Goal: Transaction & Acquisition: Purchase product/service

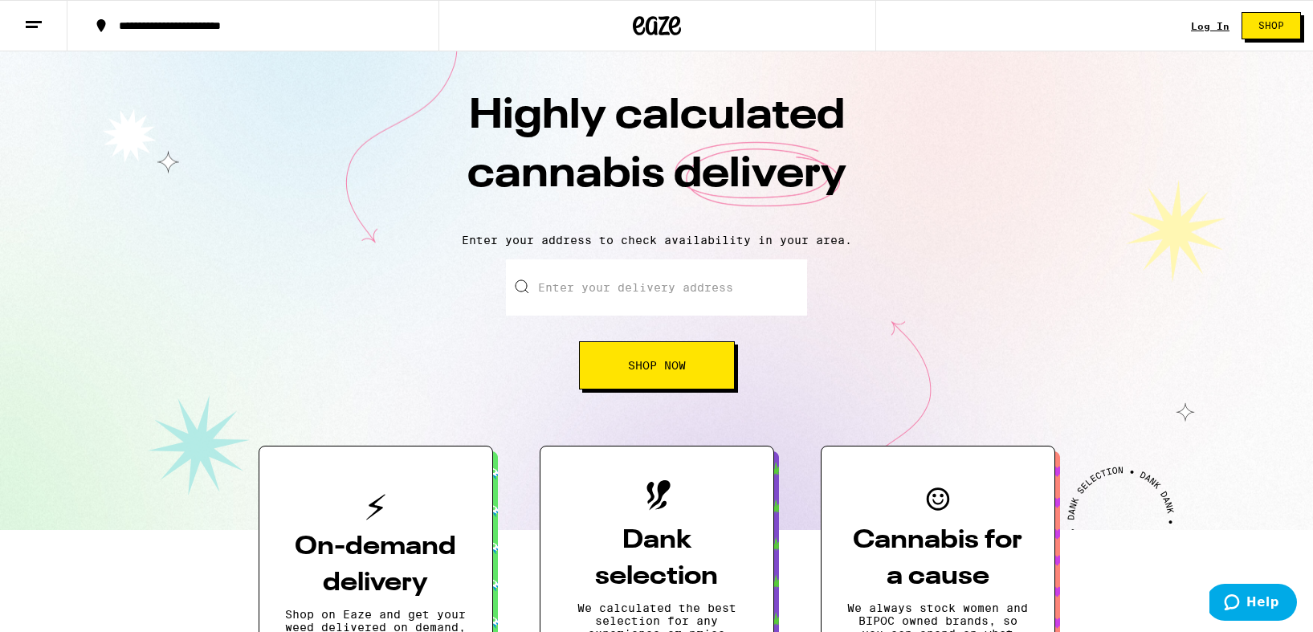
click at [1203, 29] on link "Log In" at bounding box center [1210, 26] width 39 height 10
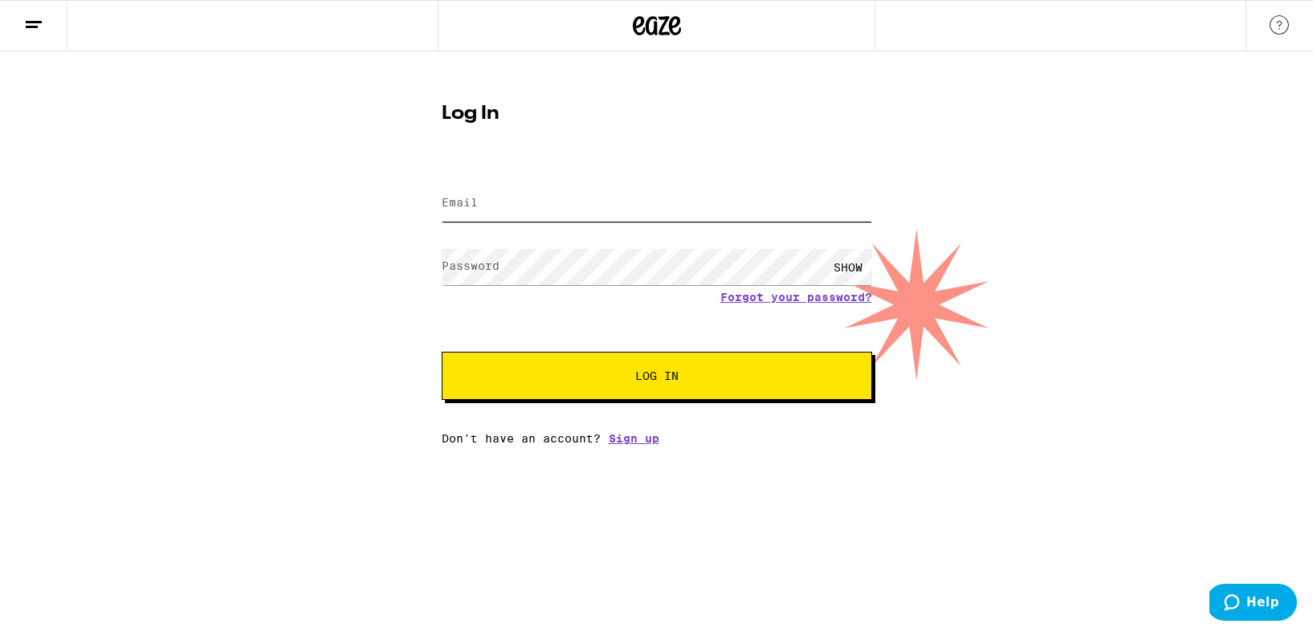
click at [540, 205] on input "Email" at bounding box center [657, 203] width 430 height 36
type input "[EMAIL_ADDRESS][DOMAIN_NAME]"
click at [442, 352] on button "Log In" at bounding box center [657, 376] width 430 height 48
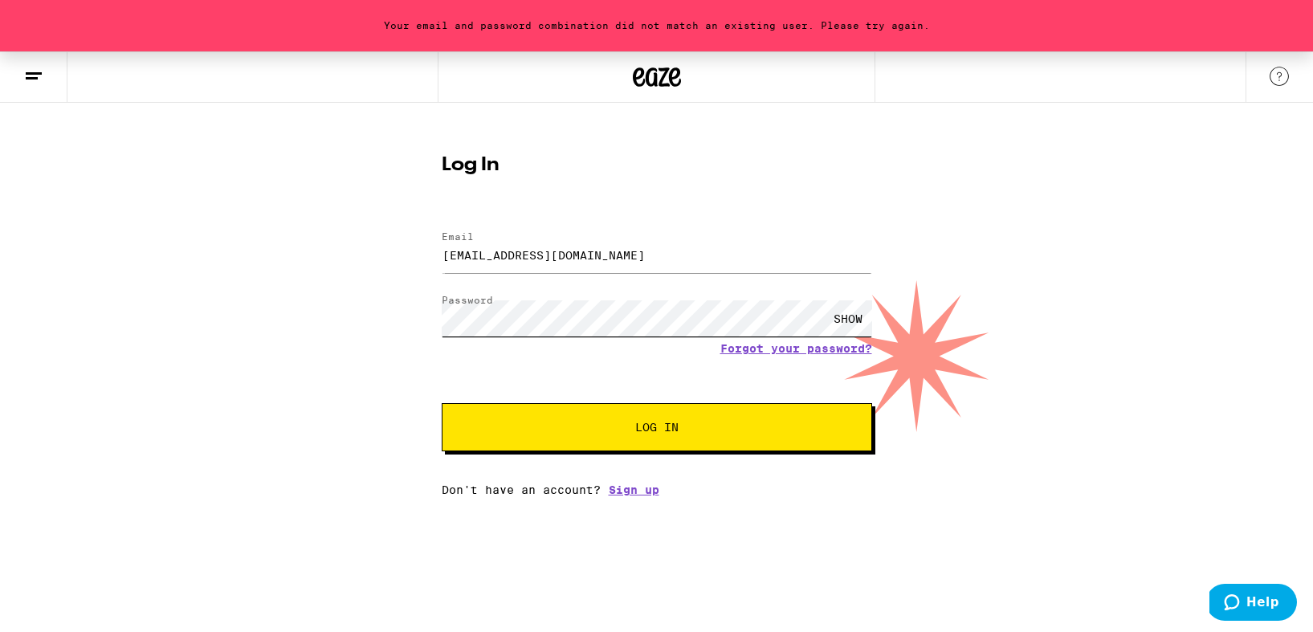
click at [442, 403] on button "Log In" at bounding box center [657, 427] width 430 height 48
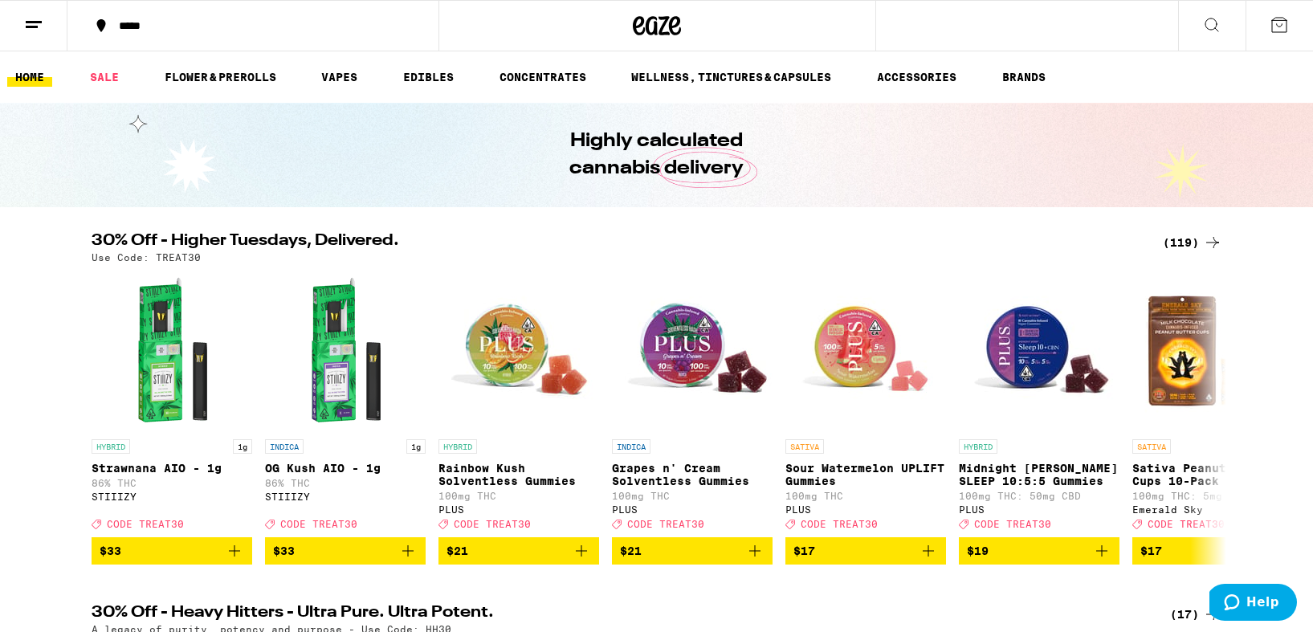
click at [140, 26] on div "*****" at bounding box center [262, 25] width 303 height 11
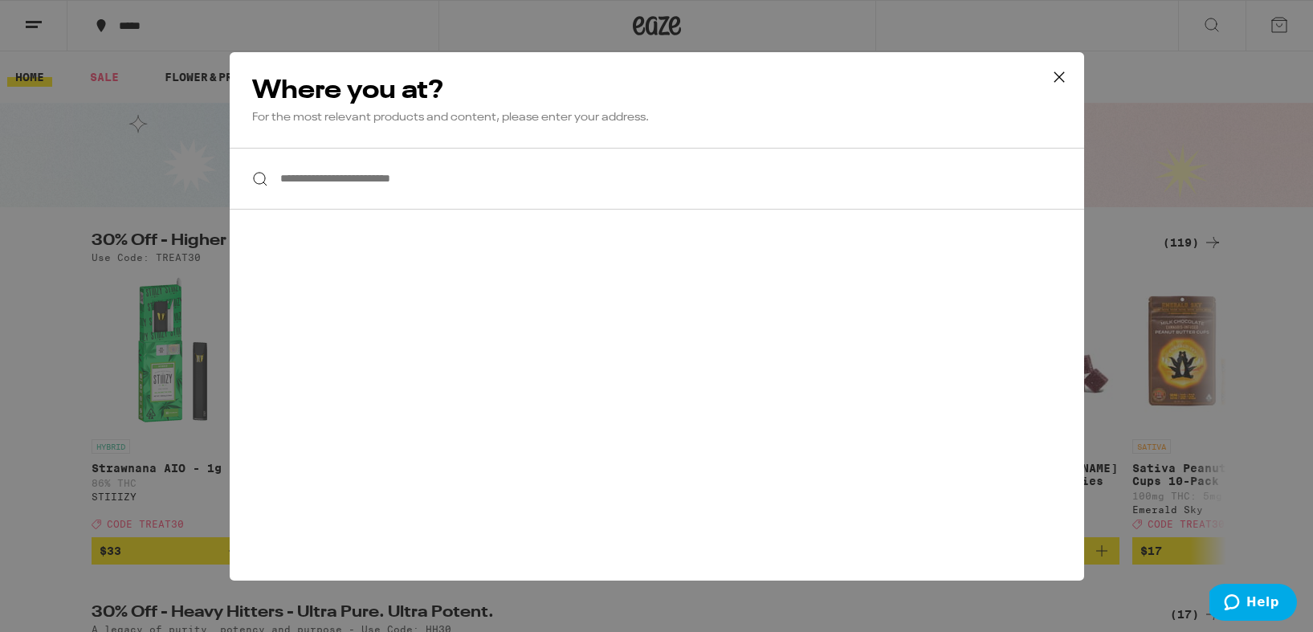
click at [390, 193] on input "**********" at bounding box center [657, 179] width 854 height 62
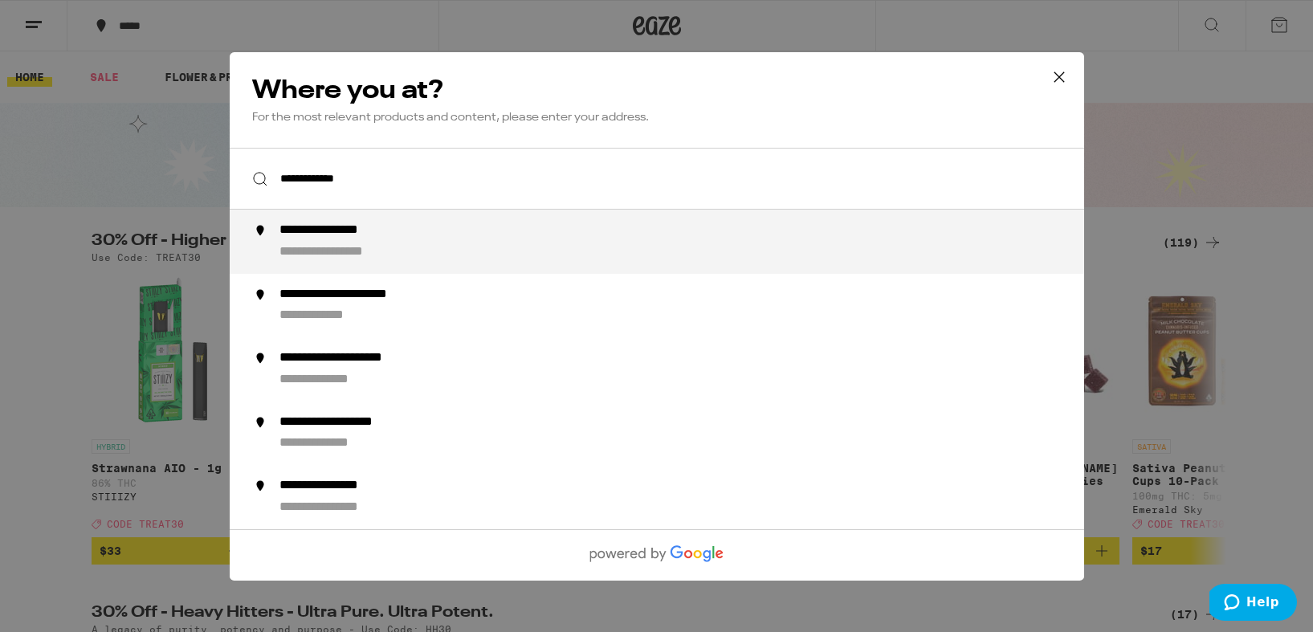
click at [413, 253] on div "**********" at bounding box center [349, 251] width 141 height 17
type input "**********"
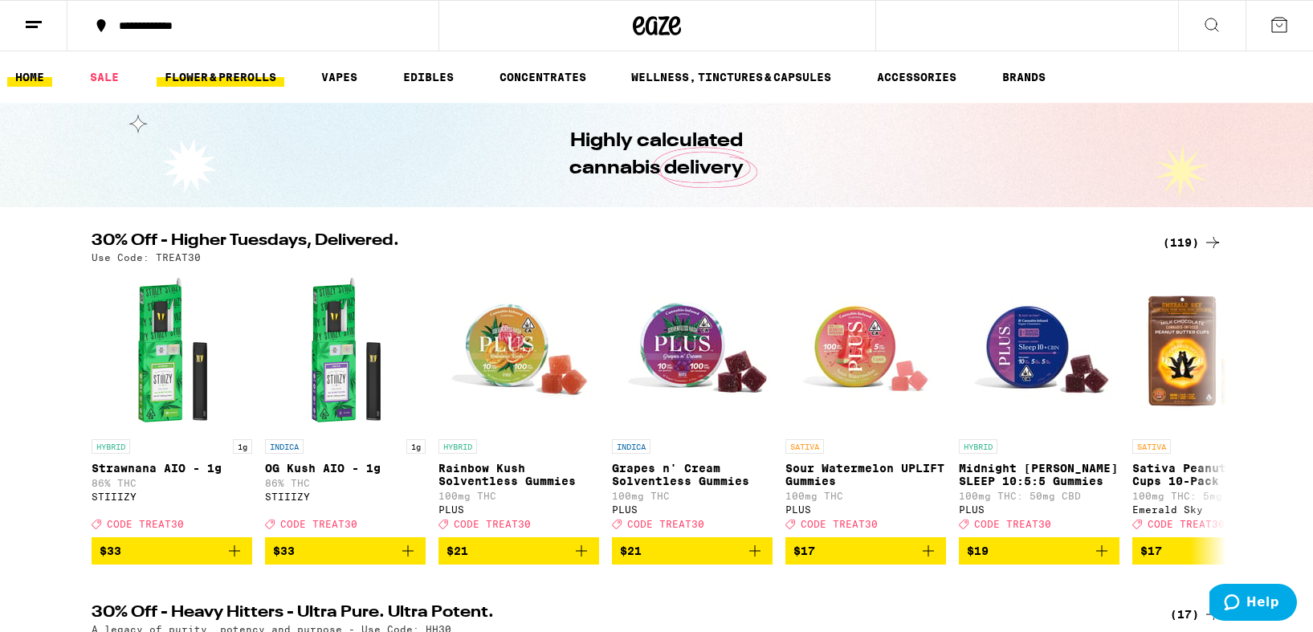
click at [255, 79] on link "FLOWER & PREROLLS" at bounding box center [221, 76] width 128 height 19
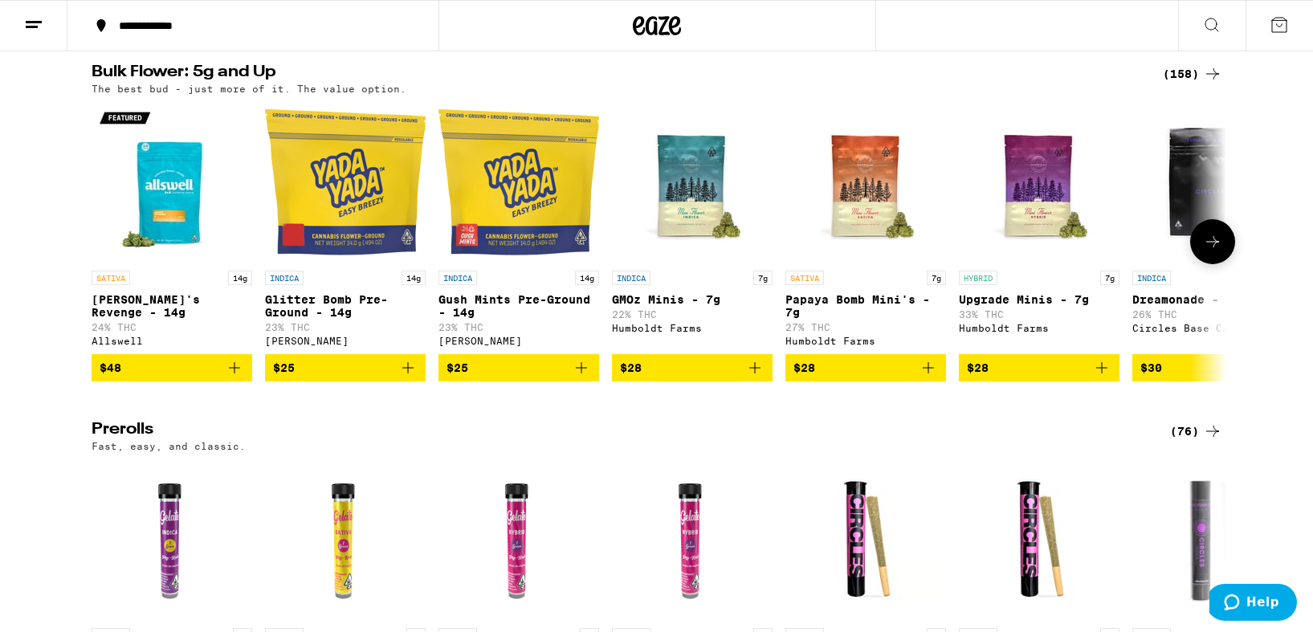
scroll to position [462, 0]
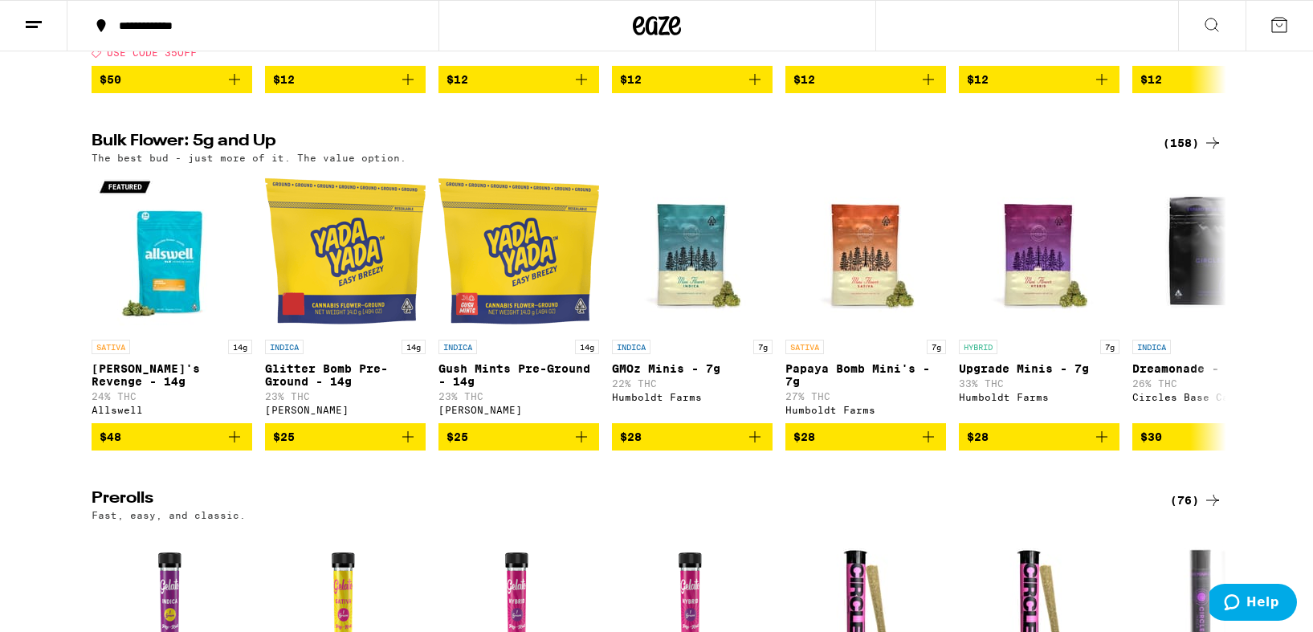
click at [1209, 149] on icon at bounding box center [1212, 142] width 13 height 11
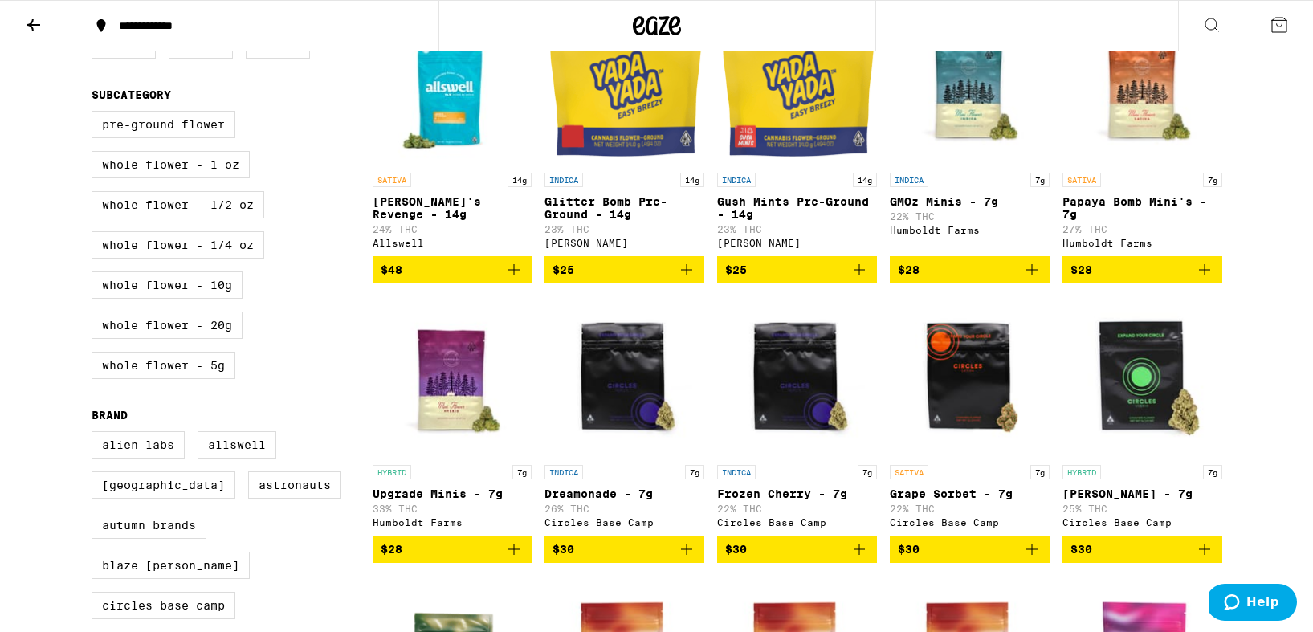
scroll to position [125, 0]
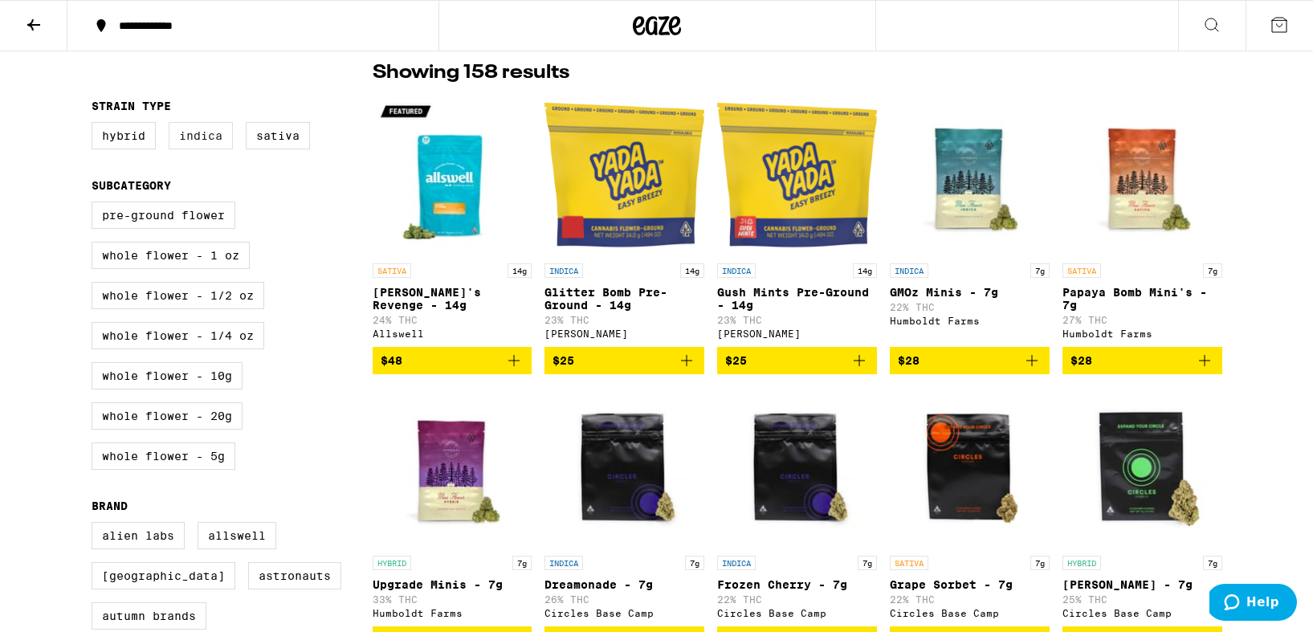
click at [202, 145] on label "Indica" at bounding box center [201, 135] width 64 height 27
click at [96, 125] on input "Indica" at bounding box center [95, 124] width 1 height 1
checkbox input "true"
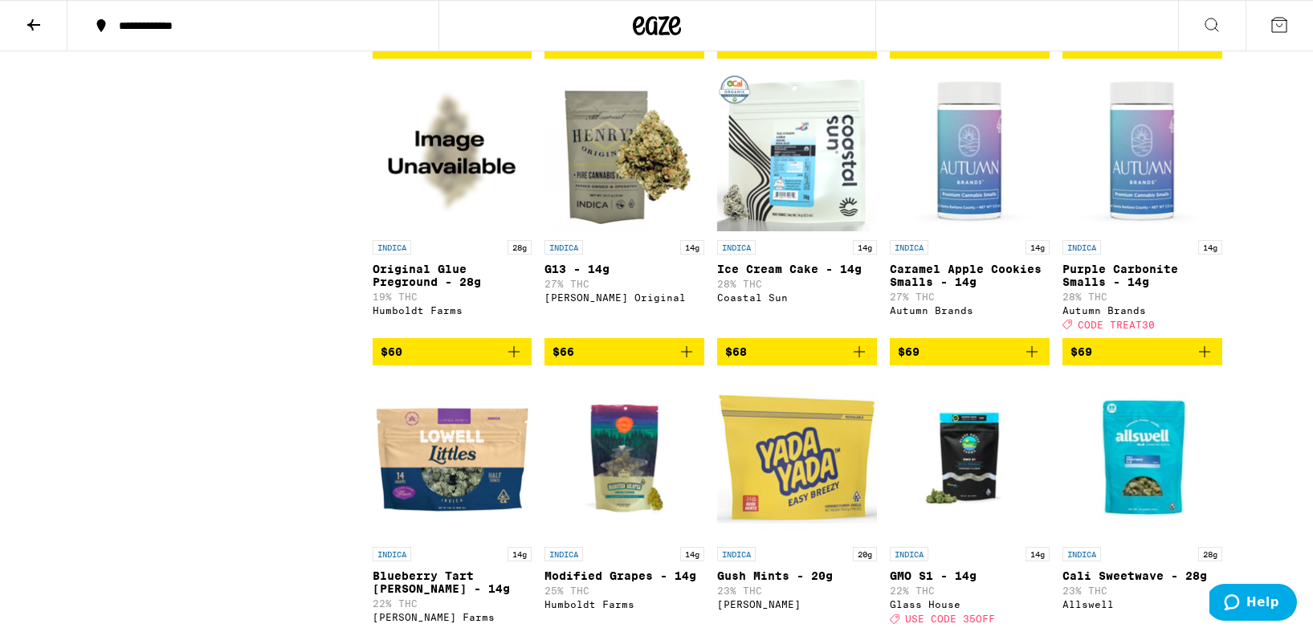
scroll to position [1912, 0]
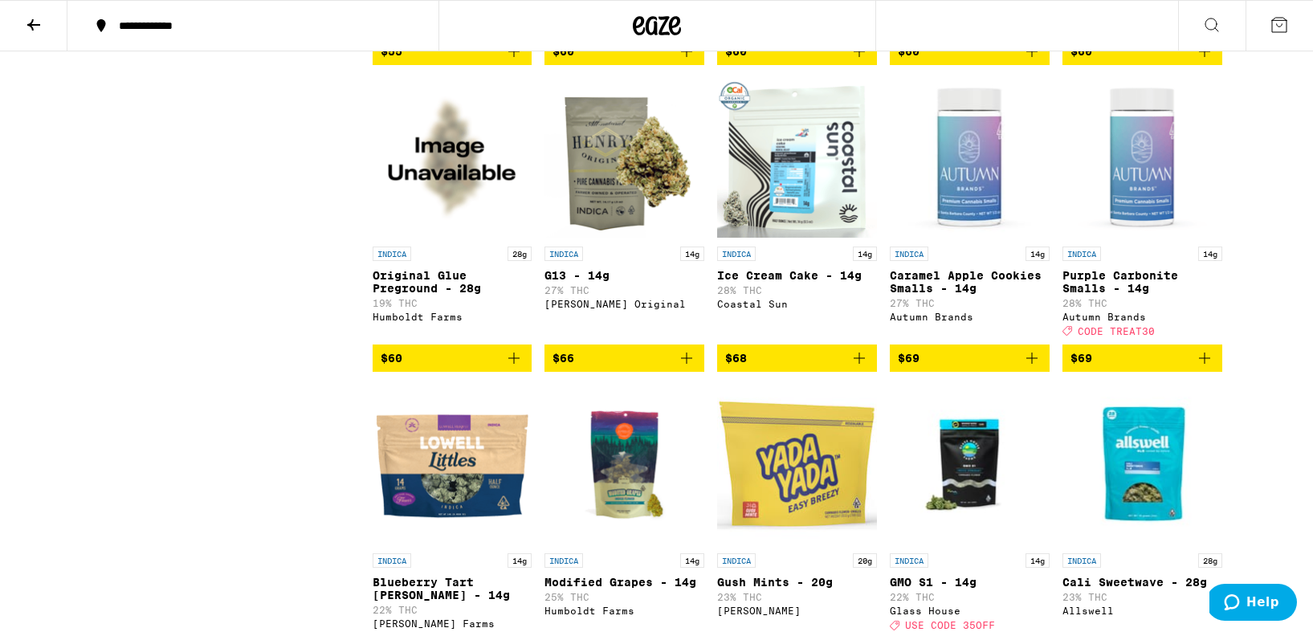
click at [1027, 368] on icon "Add to bag" at bounding box center [1031, 357] width 19 height 19
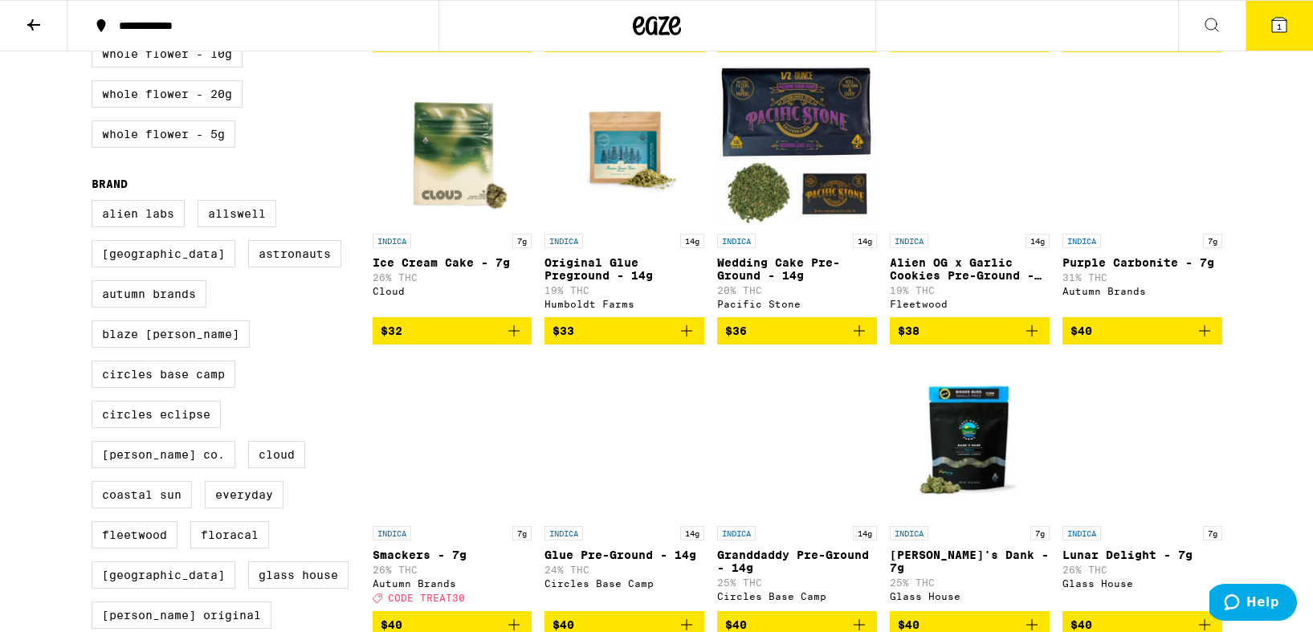
scroll to position [0, 0]
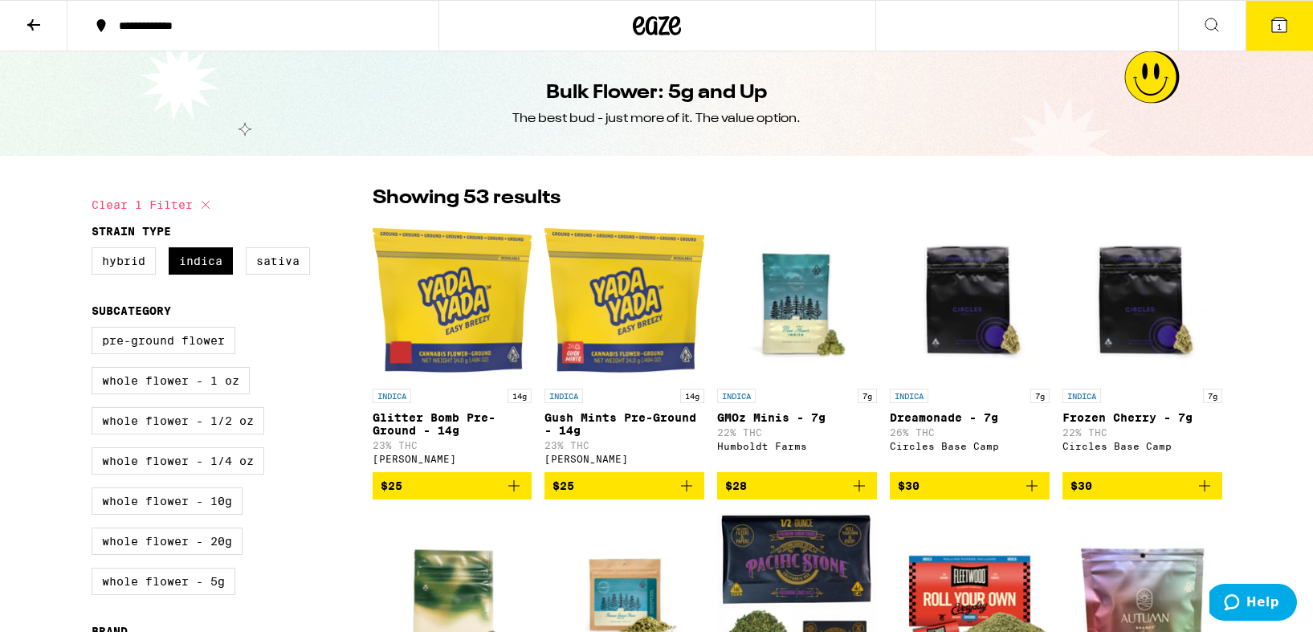
click at [31, 19] on icon at bounding box center [33, 24] width 19 height 19
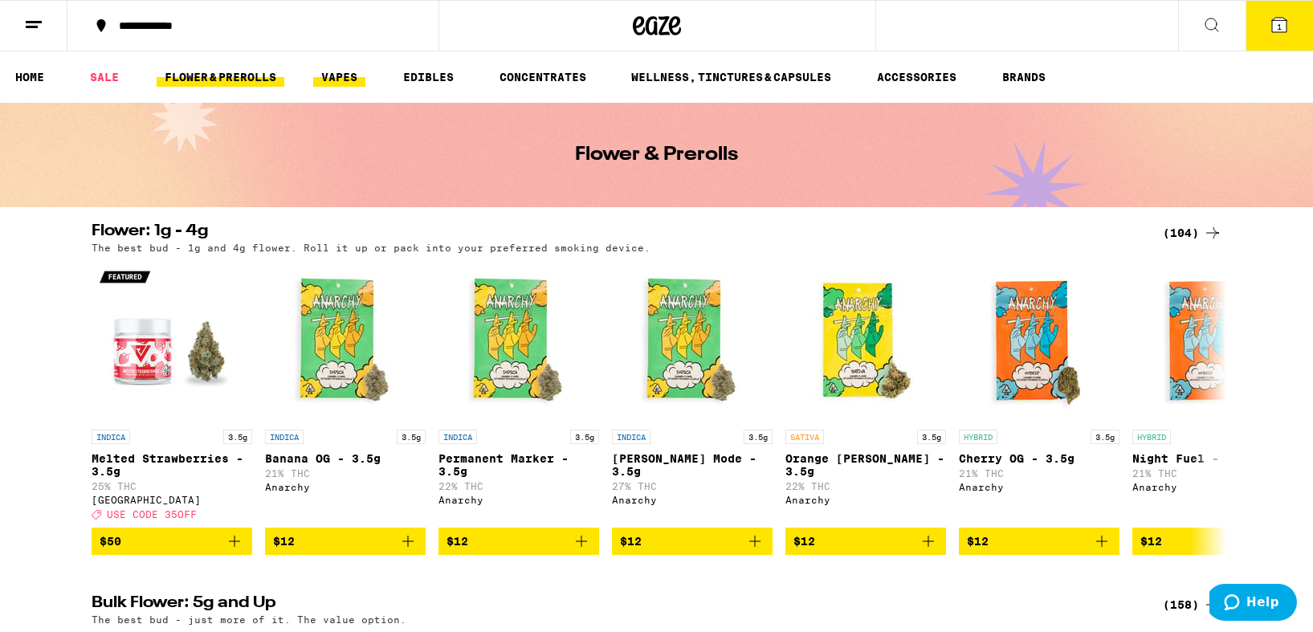
click at [349, 74] on link "VAPES" at bounding box center [339, 76] width 52 height 19
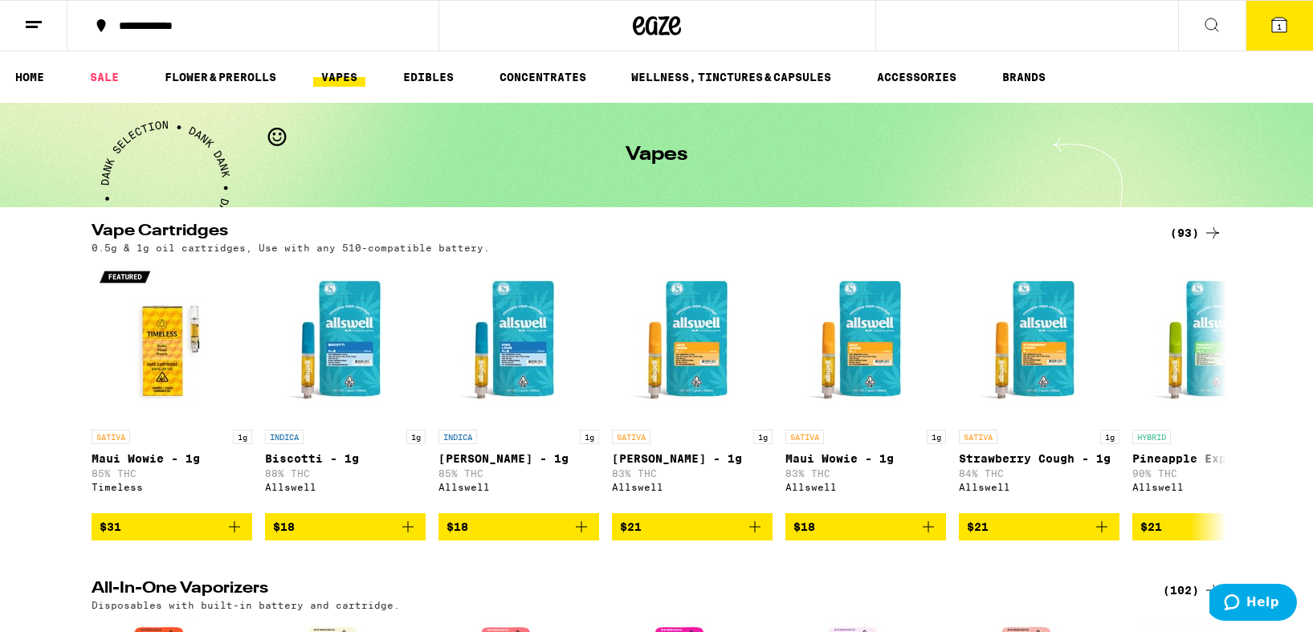
click at [999, 10] on div "**********" at bounding box center [656, 25] width 1313 height 51
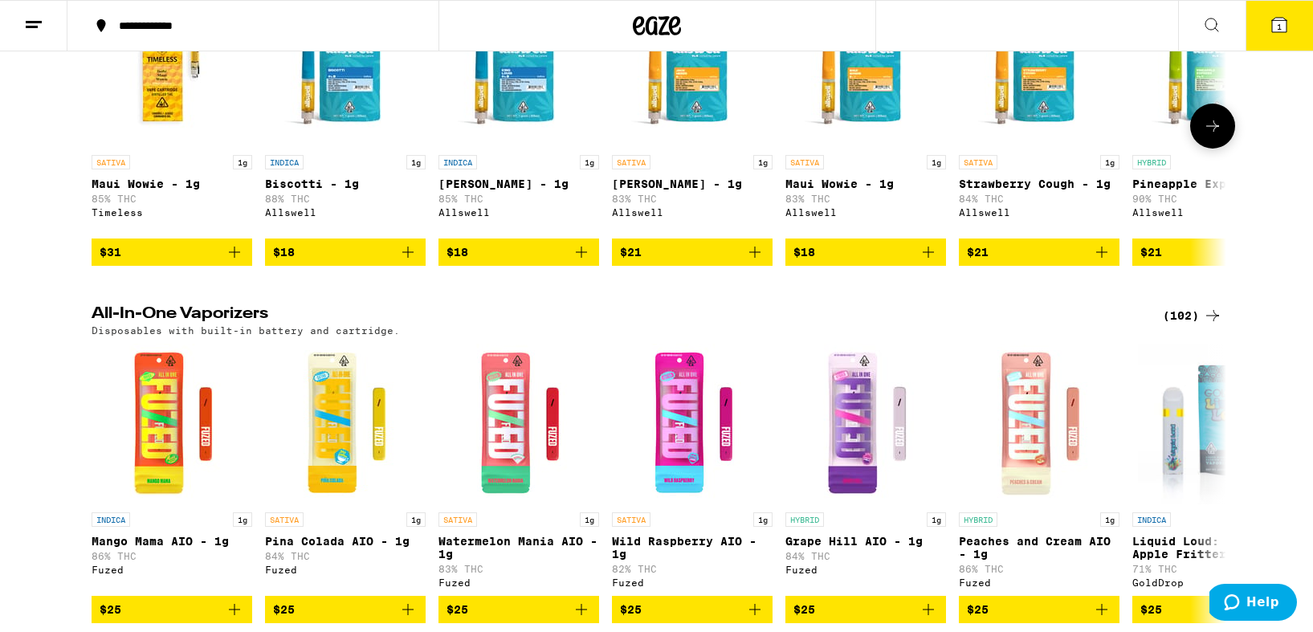
scroll to position [279, 0]
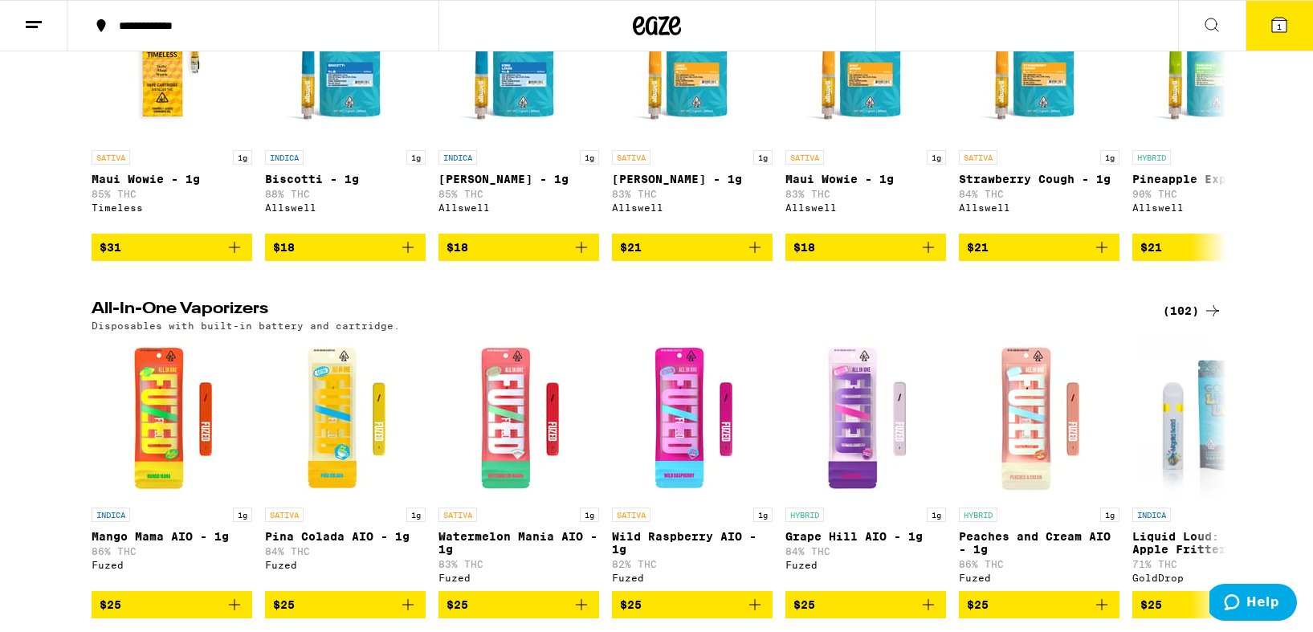
click at [1190, 307] on div "(102)" at bounding box center [1192, 310] width 59 height 19
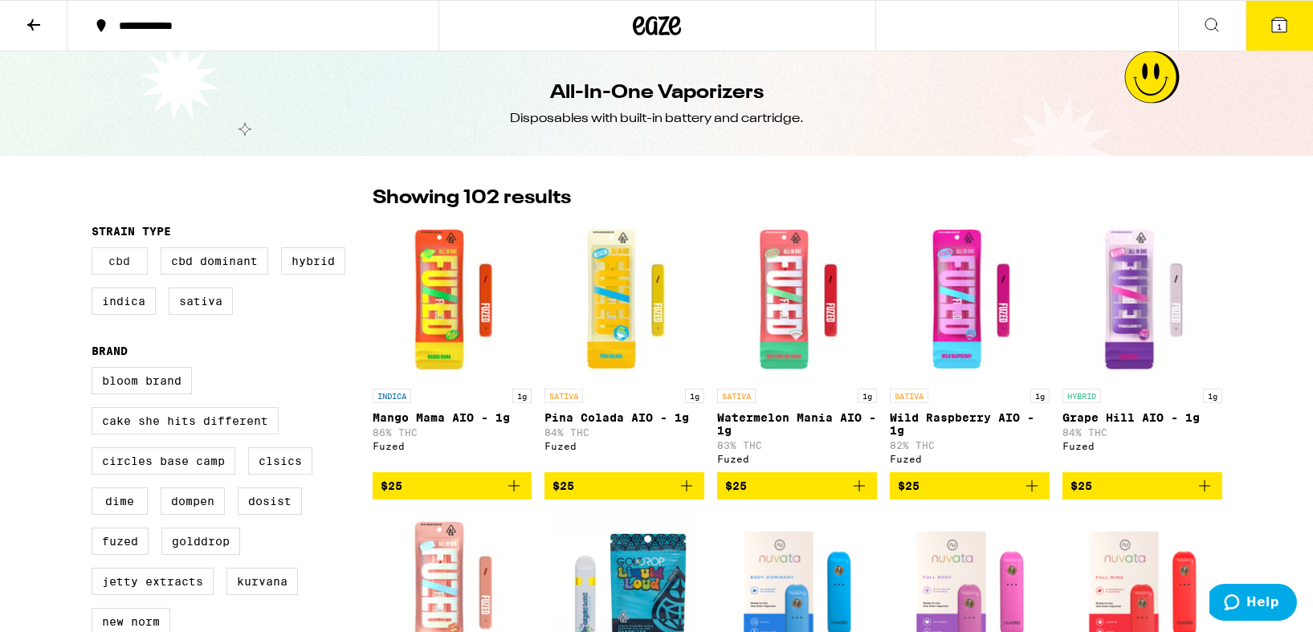
click at [121, 269] on label "CBD" at bounding box center [120, 260] width 56 height 27
click at [96, 250] on input "CBD" at bounding box center [95, 250] width 1 height 1
checkbox input "true"
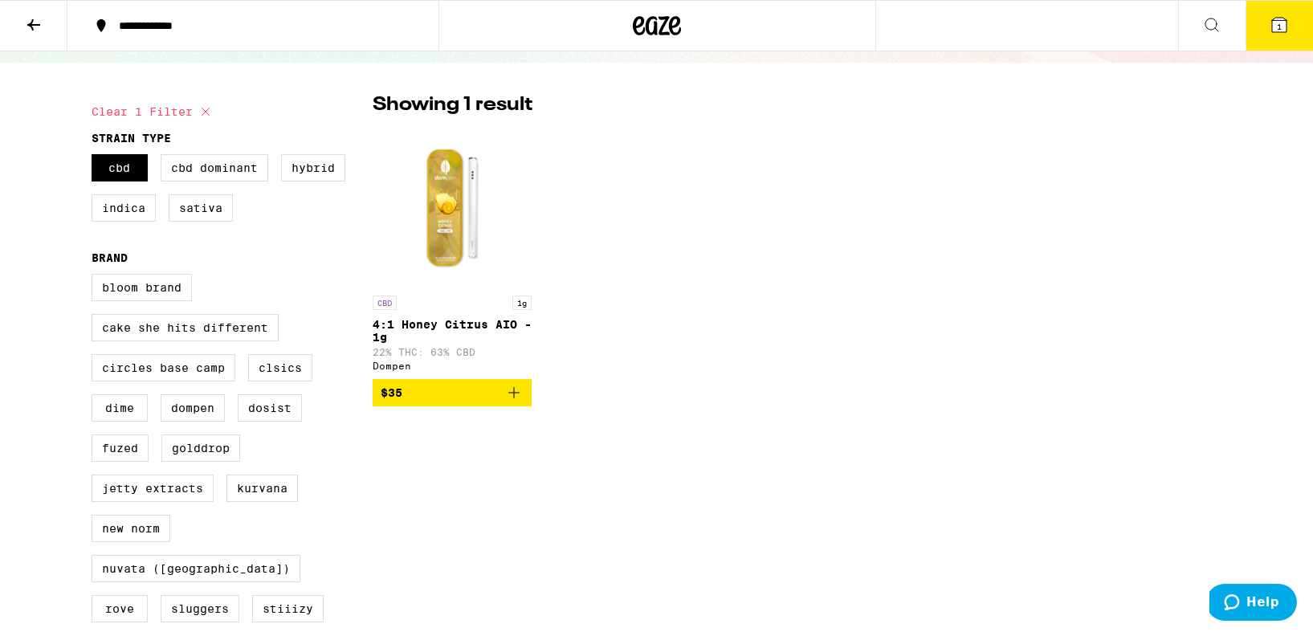
scroll to position [112, 0]
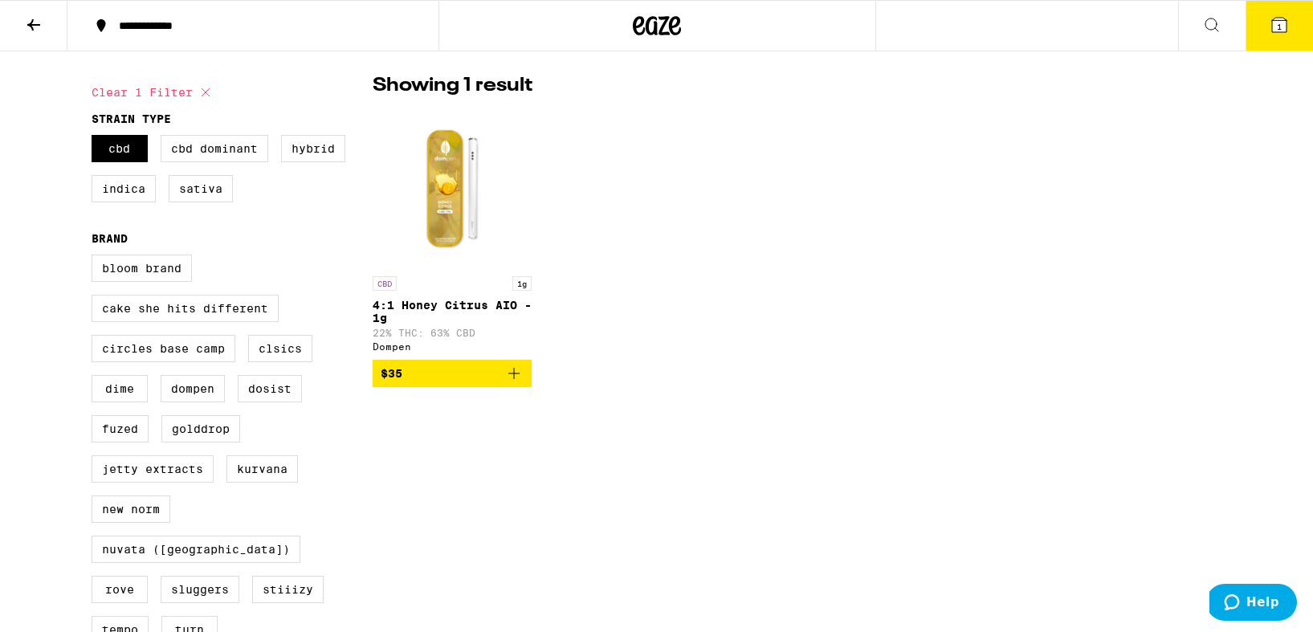
click at [490, 382] on span "$35" at bounding box center [453, 373] width 144 height 19
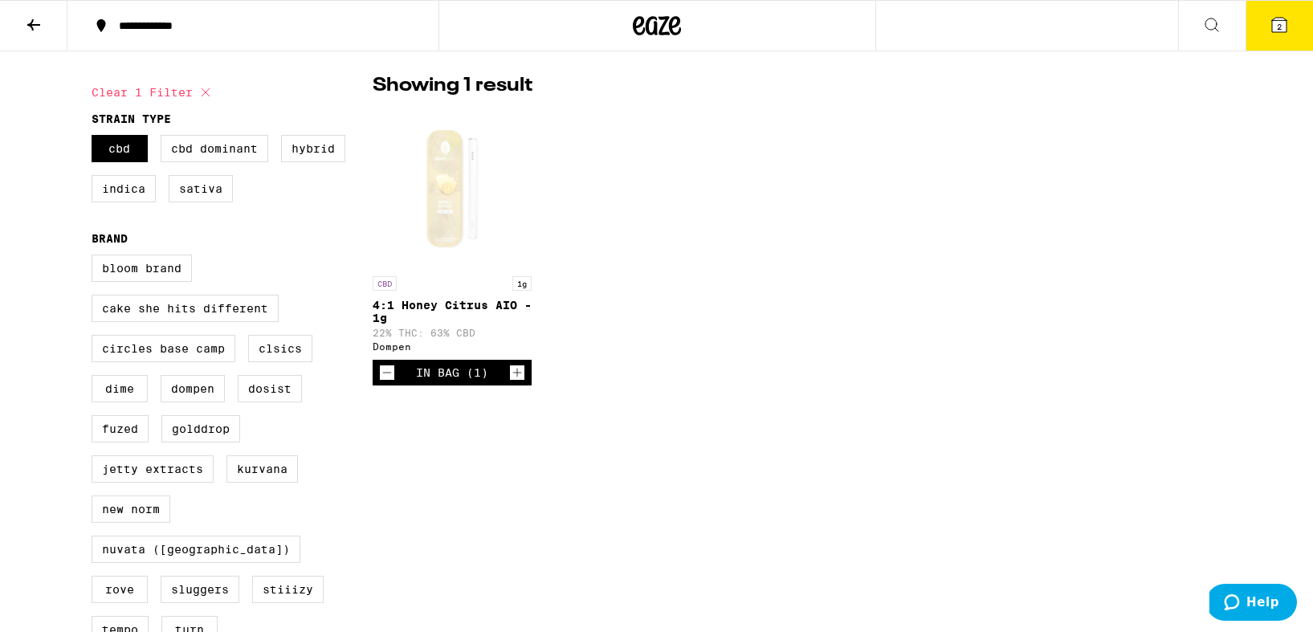
scroll to position [0, 0]
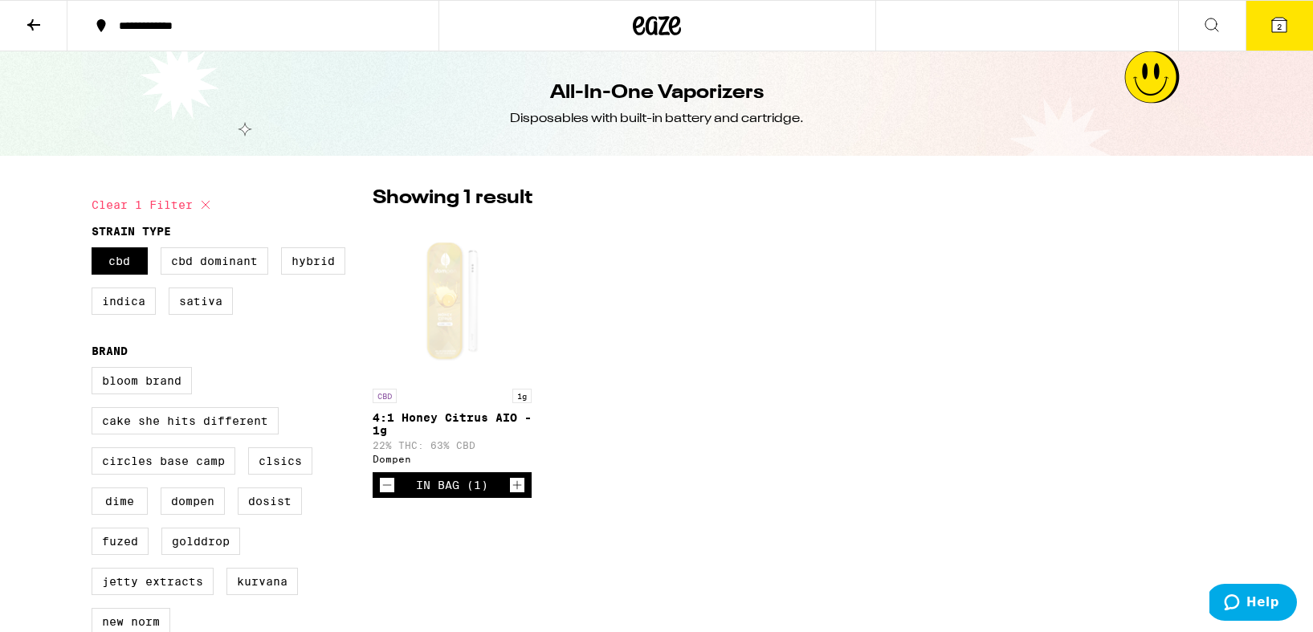
click at [41, 28] on icon at bounding box center [33, 24] width 19 height 19
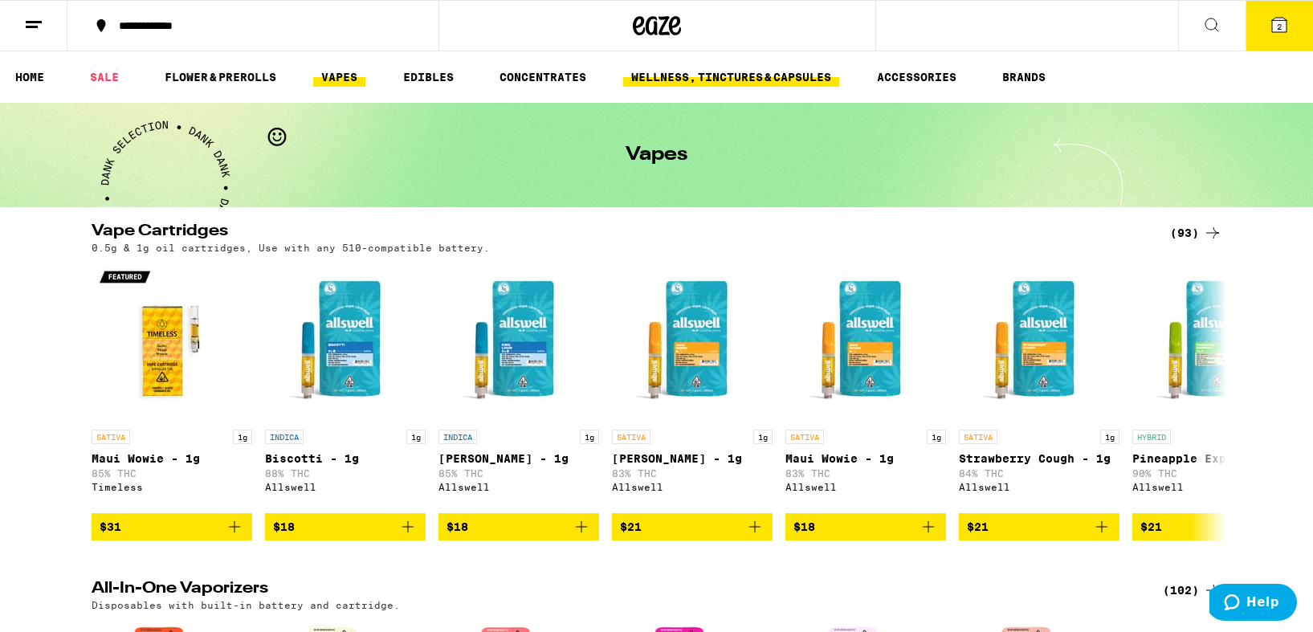
click at [714, 73] on link "WELLNESS, TINCTURES & CAPSULES" at bounding box center [731, 76] width 216 height 19
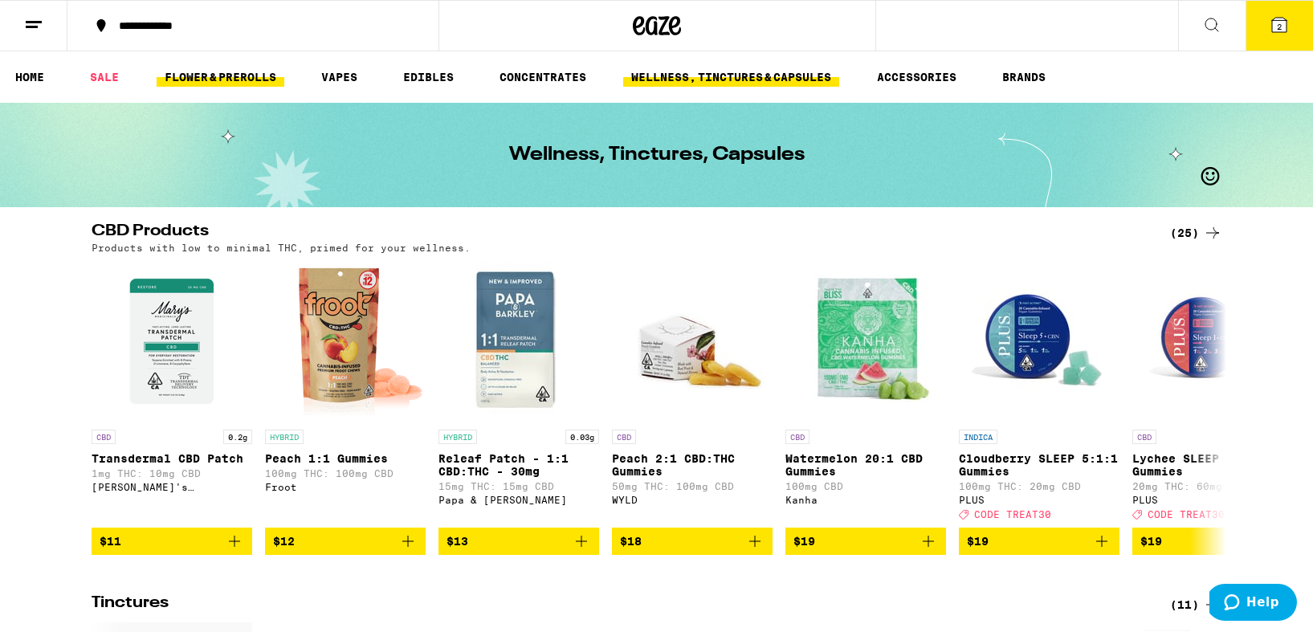
click at [255, 78] on link "FLOWER & PREROLLS" at bounding box center [221, 76] width 128 height 19
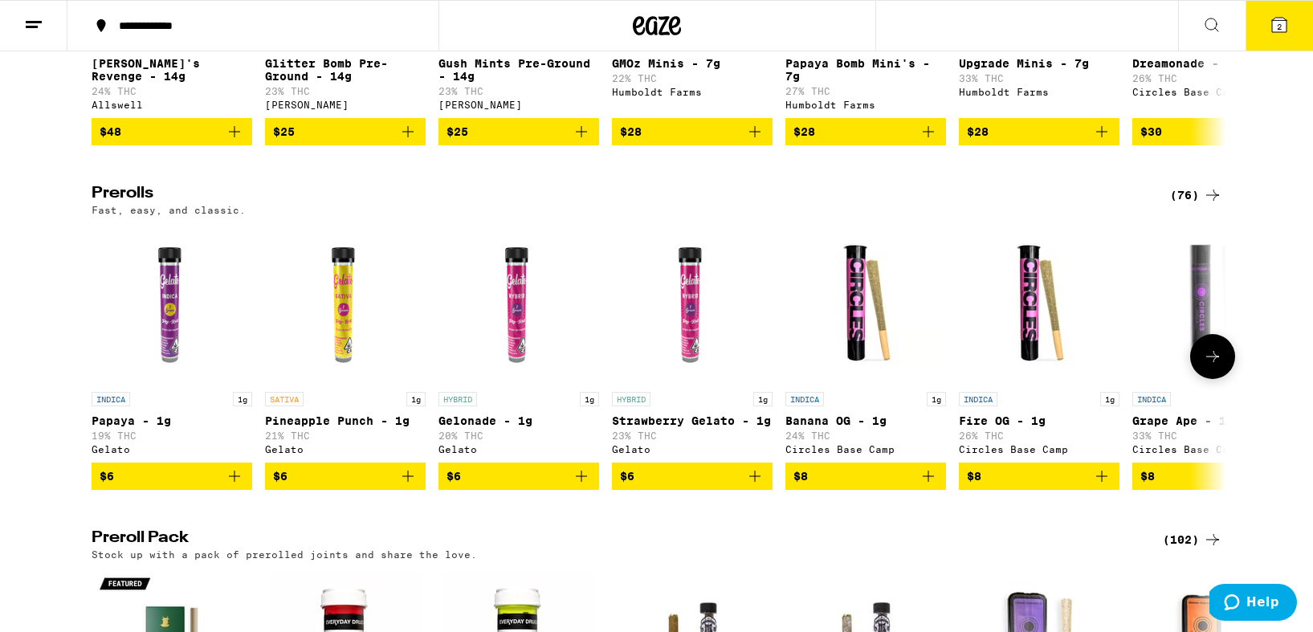
scroll to position [776, 0]
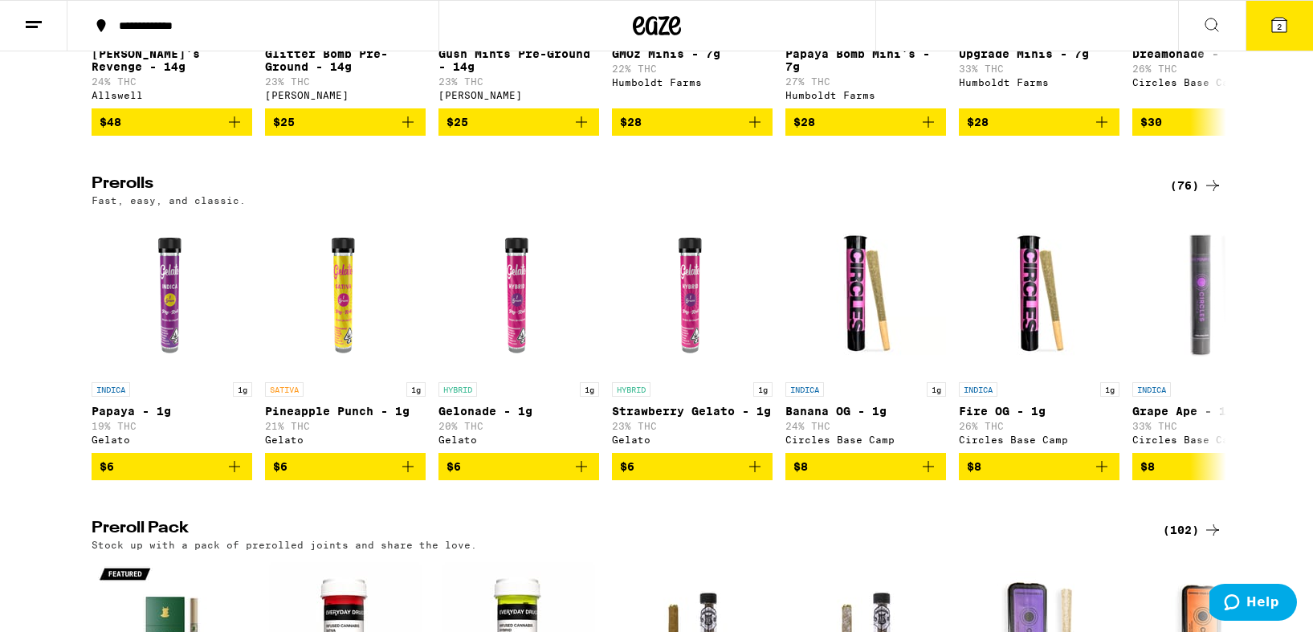
click at [1192, 195] on div "(76)" at bounding box center [1196, 185] width 52 height 19
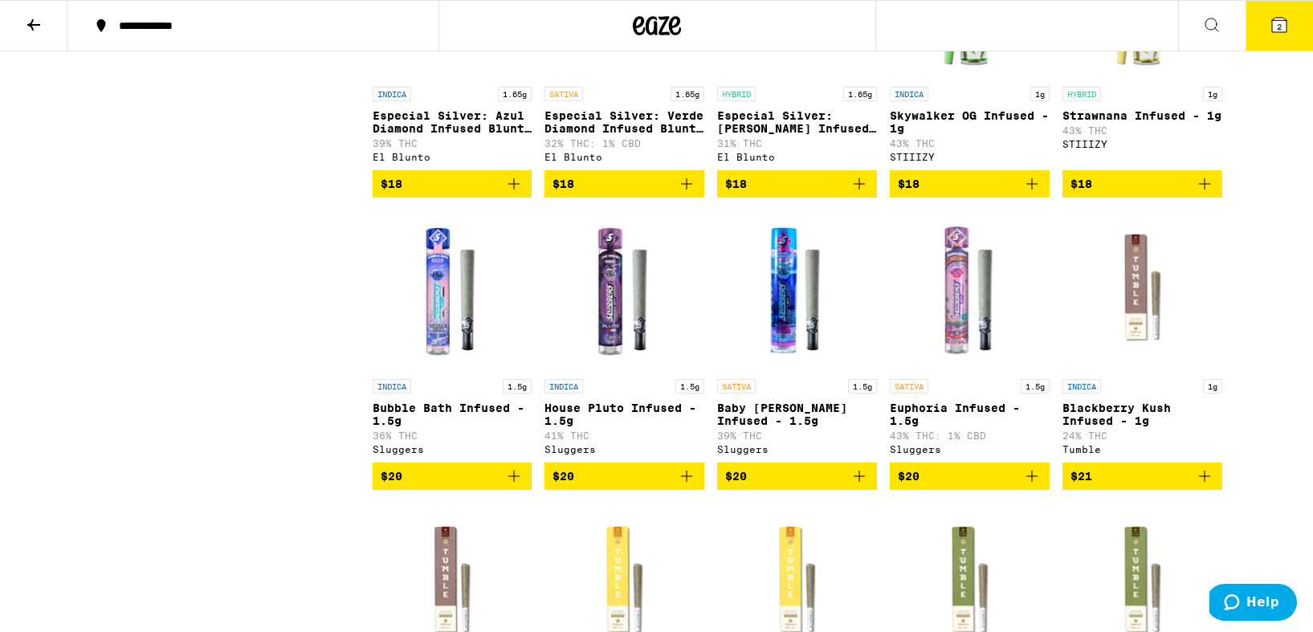
scroll to position [2554, 0]
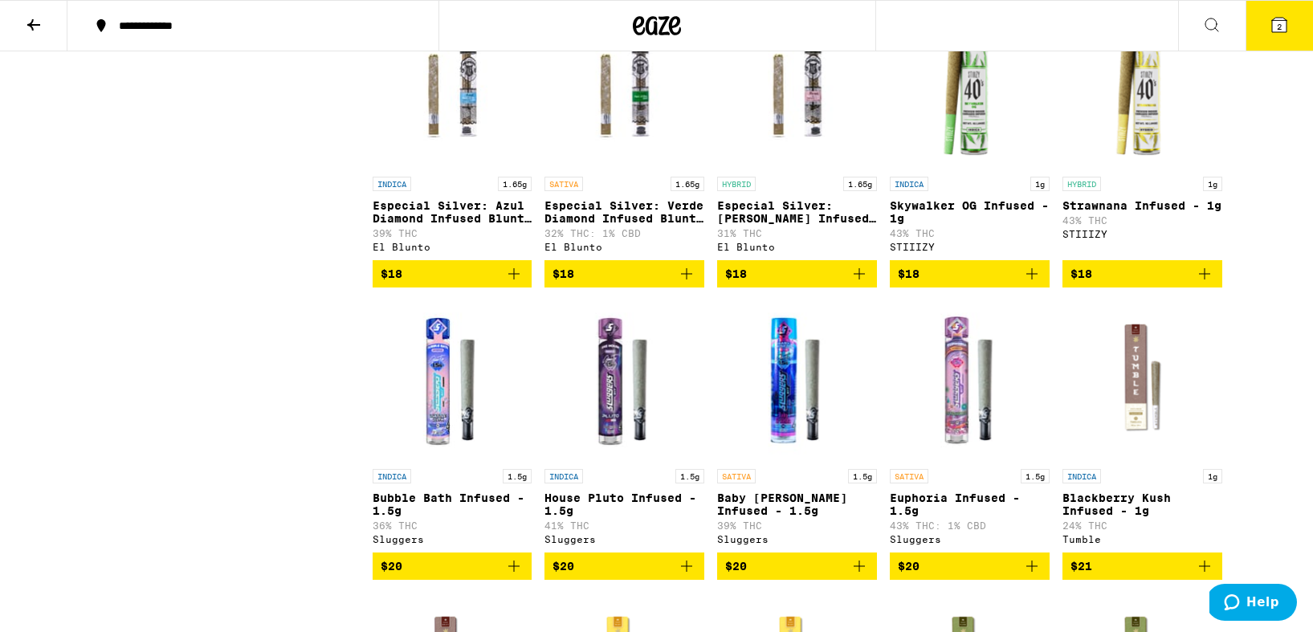
click at [1285, 36] on button "2" at bounding box center [1278, 26] width 67 height 50
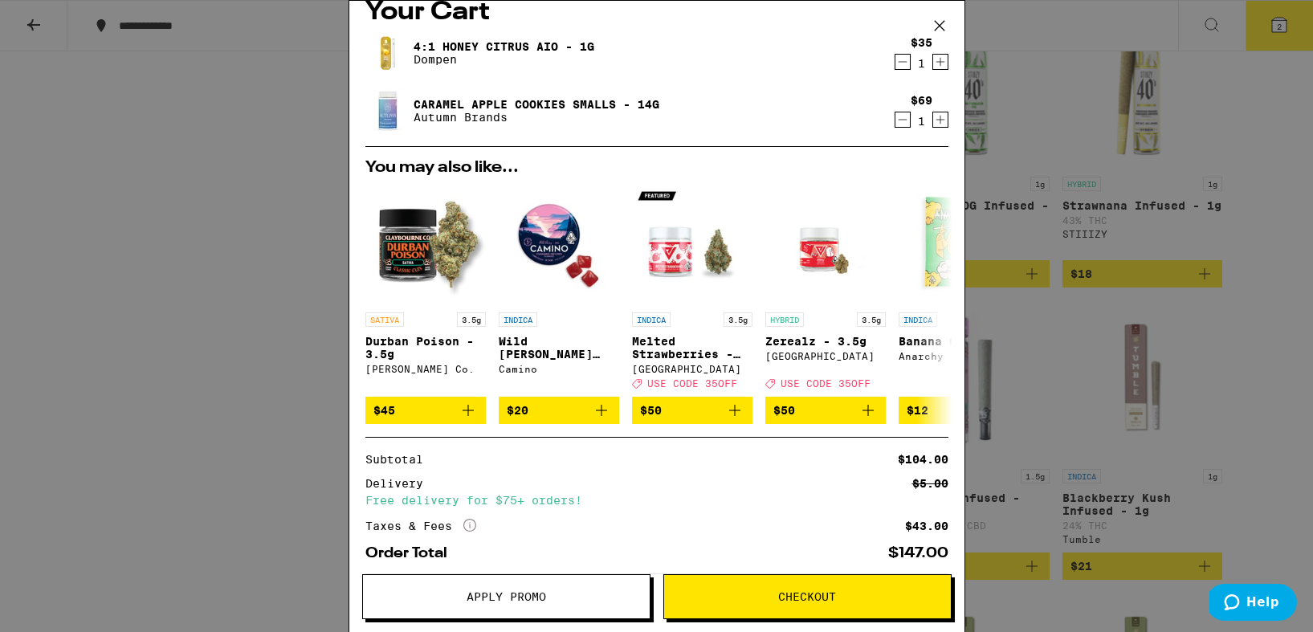
scroll to position [28, 0]
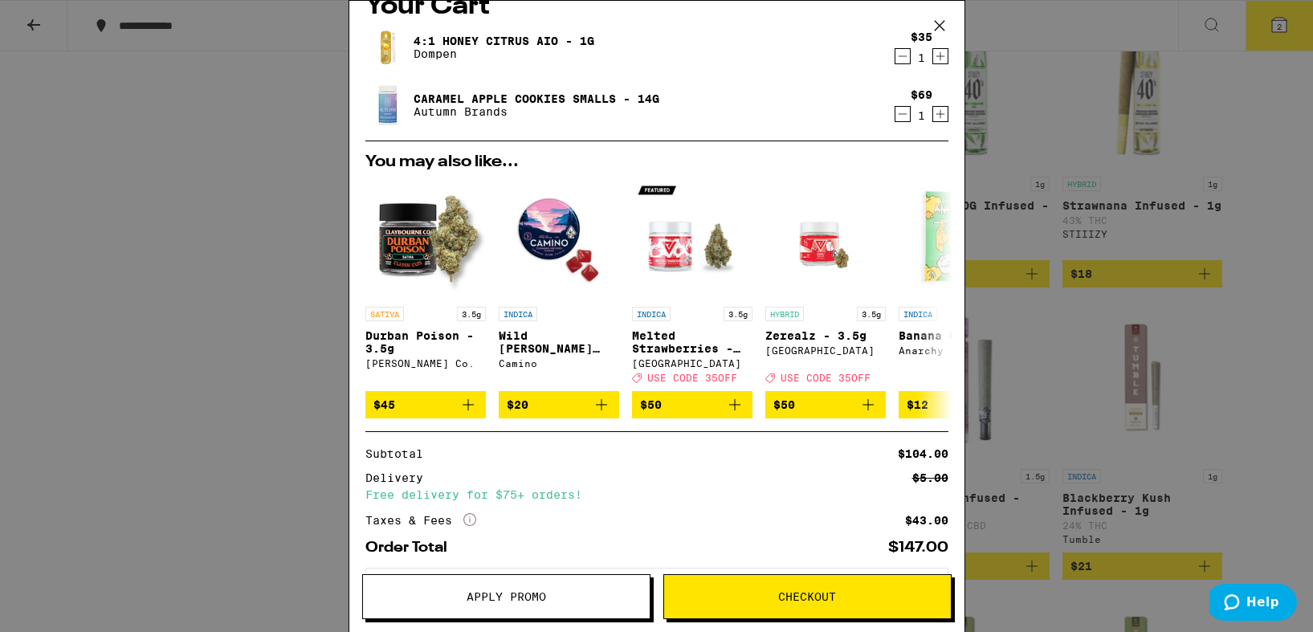
click at [828, 598] on span "Checkout" at bounding box center [807, 596] width 58 height 11
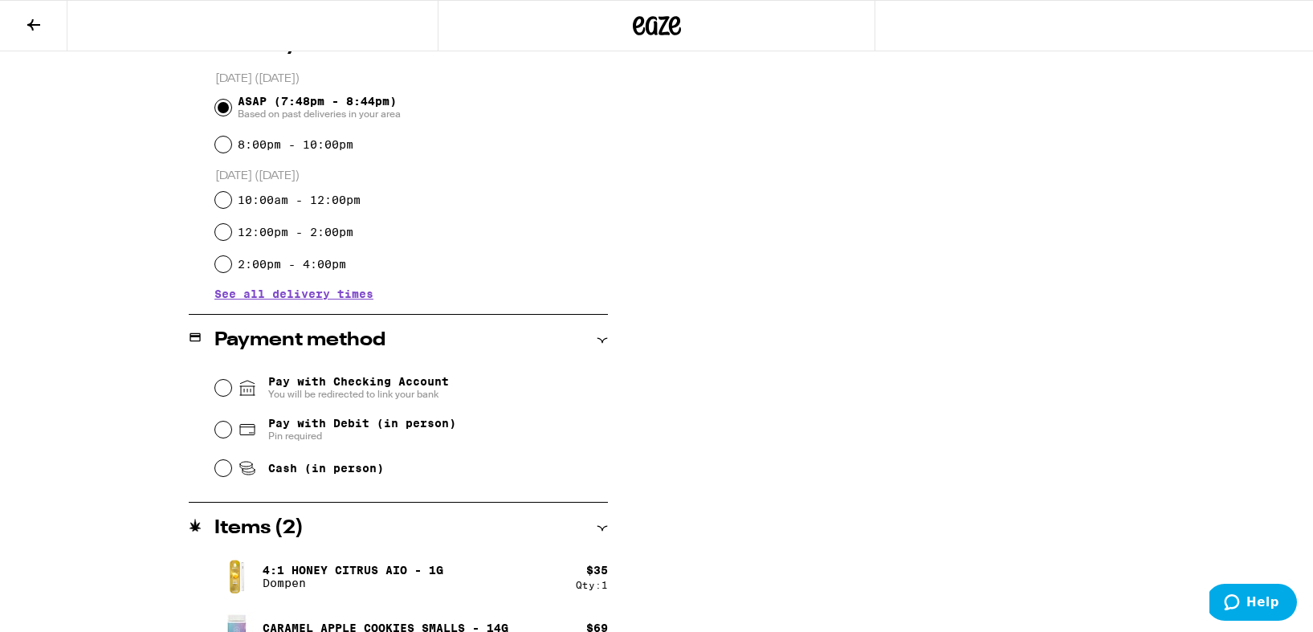
scroll to position [466, 0]
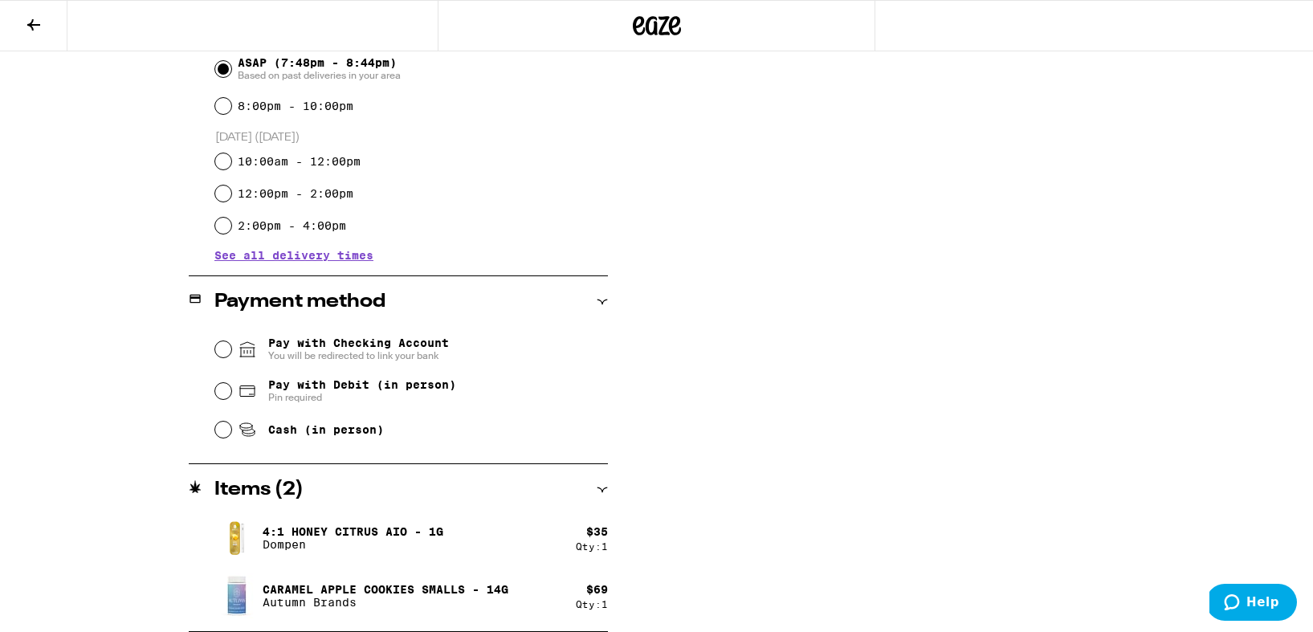
click at [301, 391] on span "Pay with Debit (in person)" at bounding box center [362, 384] width 188 height 13
click at [231, 393] on input "Pay with Debit (in person) Pin required" at bounding box center [223, 391] width 16 height 16
radio input "true"
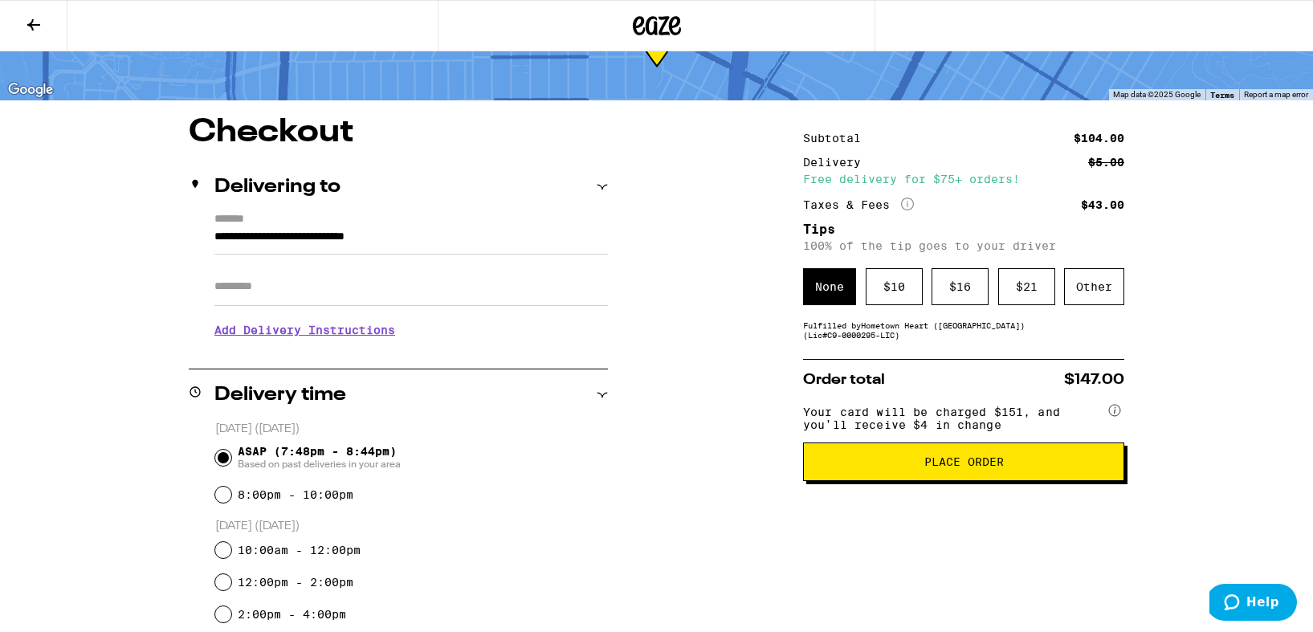
scroll to position [97, 0]
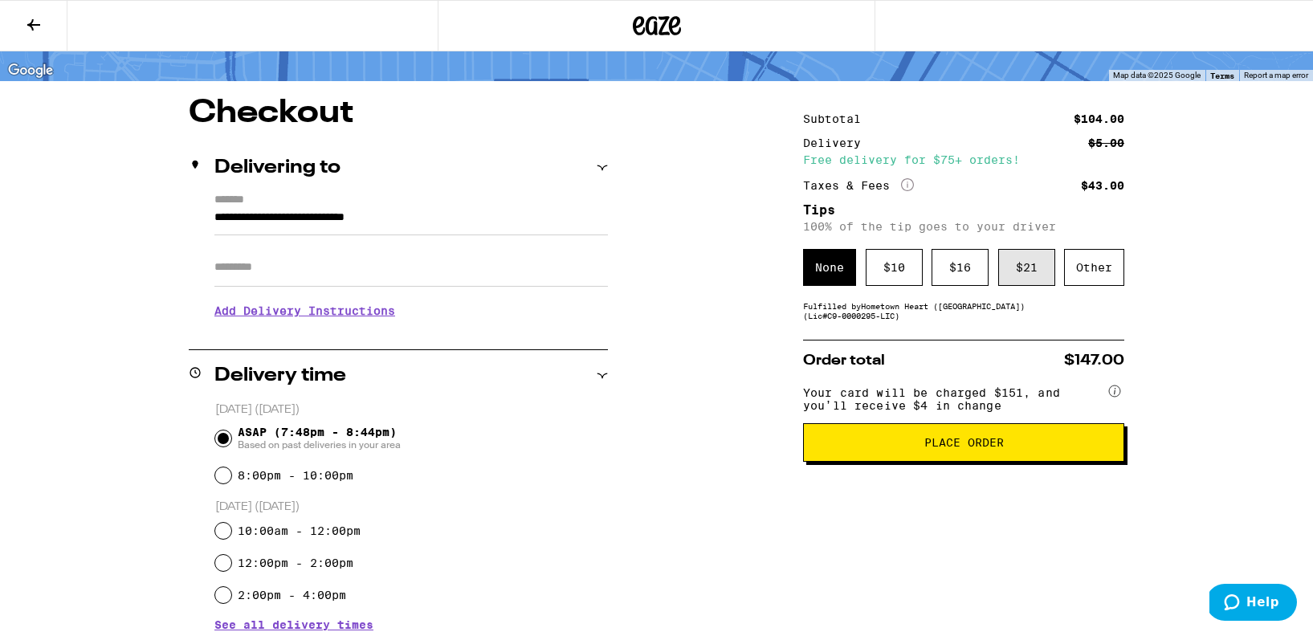
click at [1004, 275] on div "$ 21" at bounding box center [1026, 267] width 57 height 37
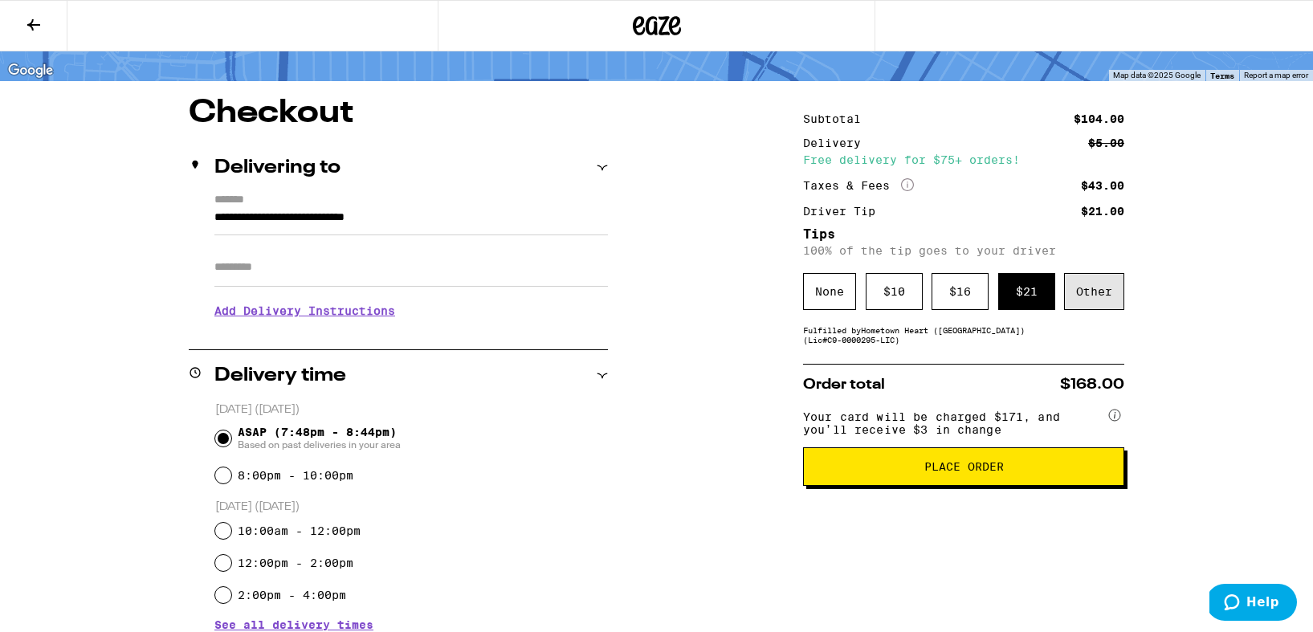
click at [1081, 303] on div "Other" at bounding box center [1094, 291] width 60 height 37
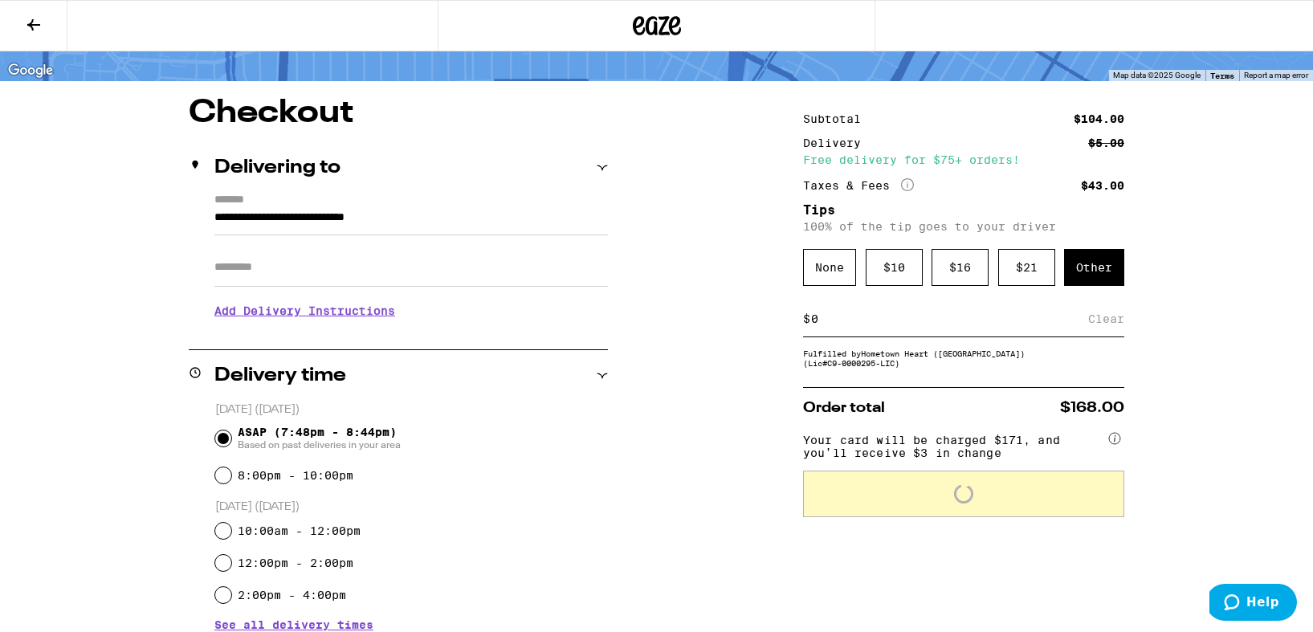
click at [882, 324] on input at bounding box center [949, 319] width 278 height 14
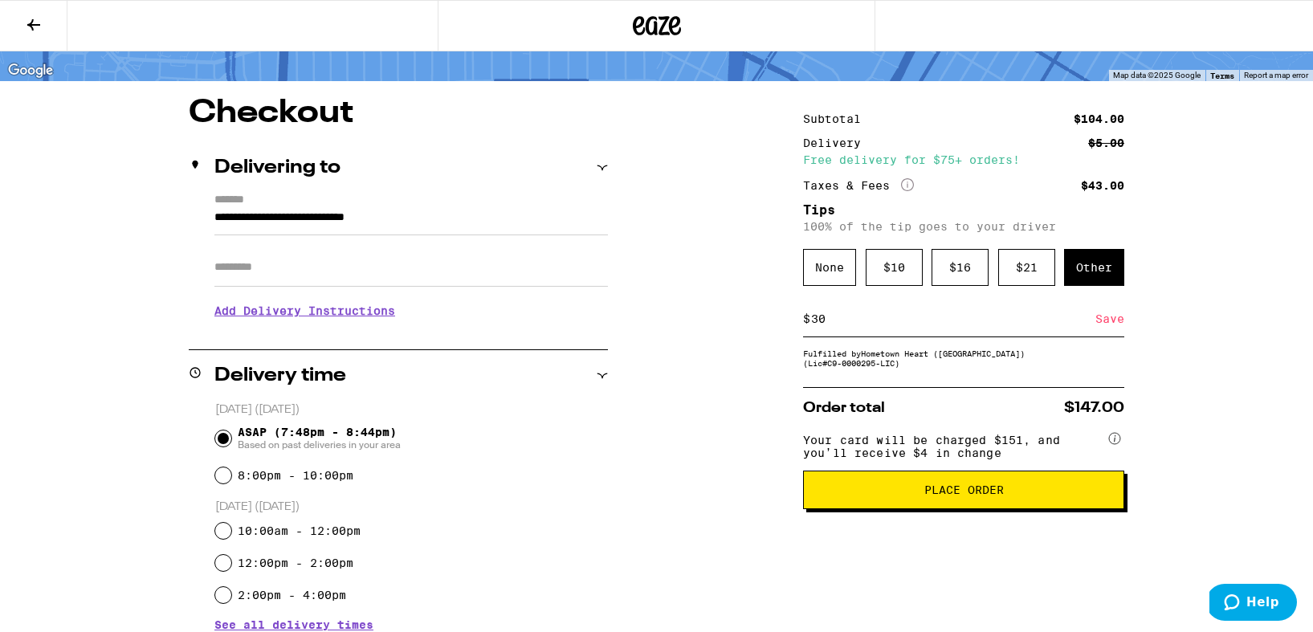
type input "30"
click at [1104, 325] on div "Save" at bounding box center [1109, 318] width 29 height 35
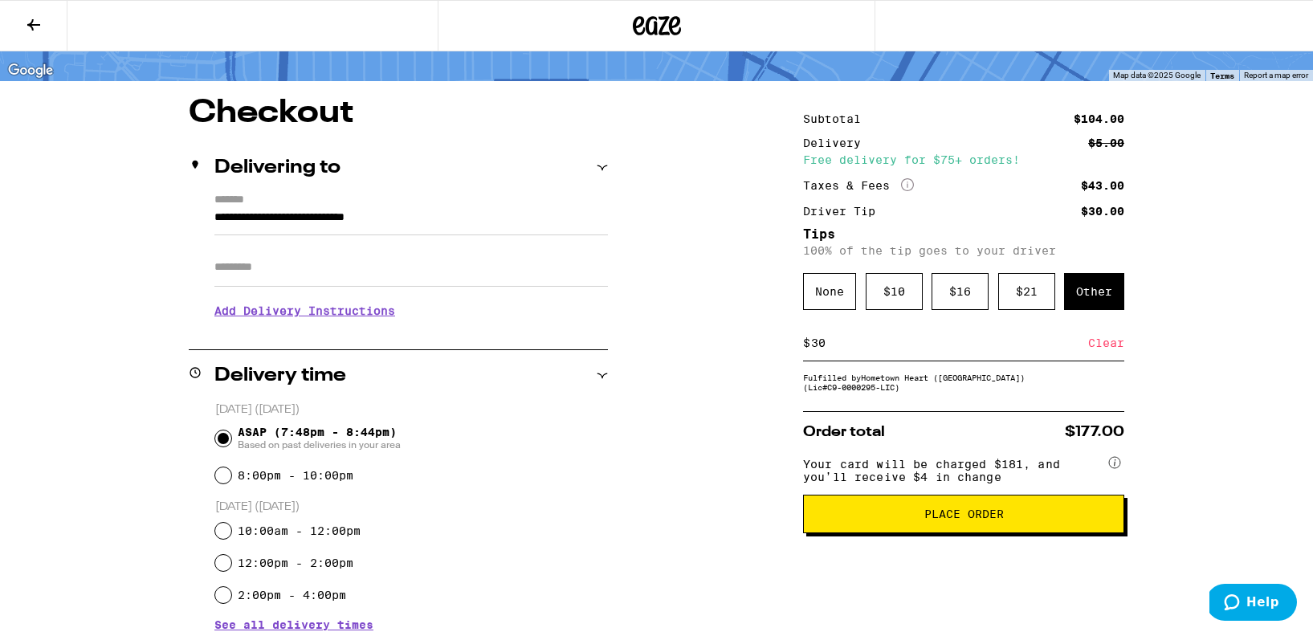
click at [995, 519] on span "Place Order" at bounding box center [963, 513] width 79 height 11
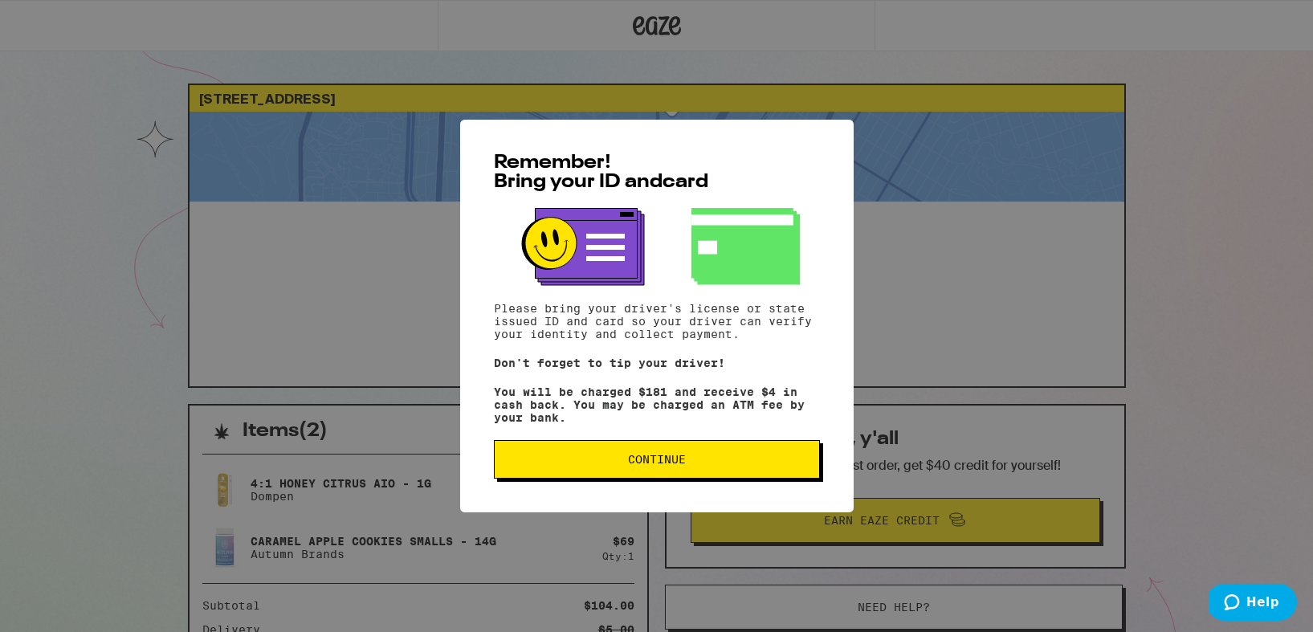
click at [678, 462] on span "Continue" at bounding box center [657, 459] width 58 height 11
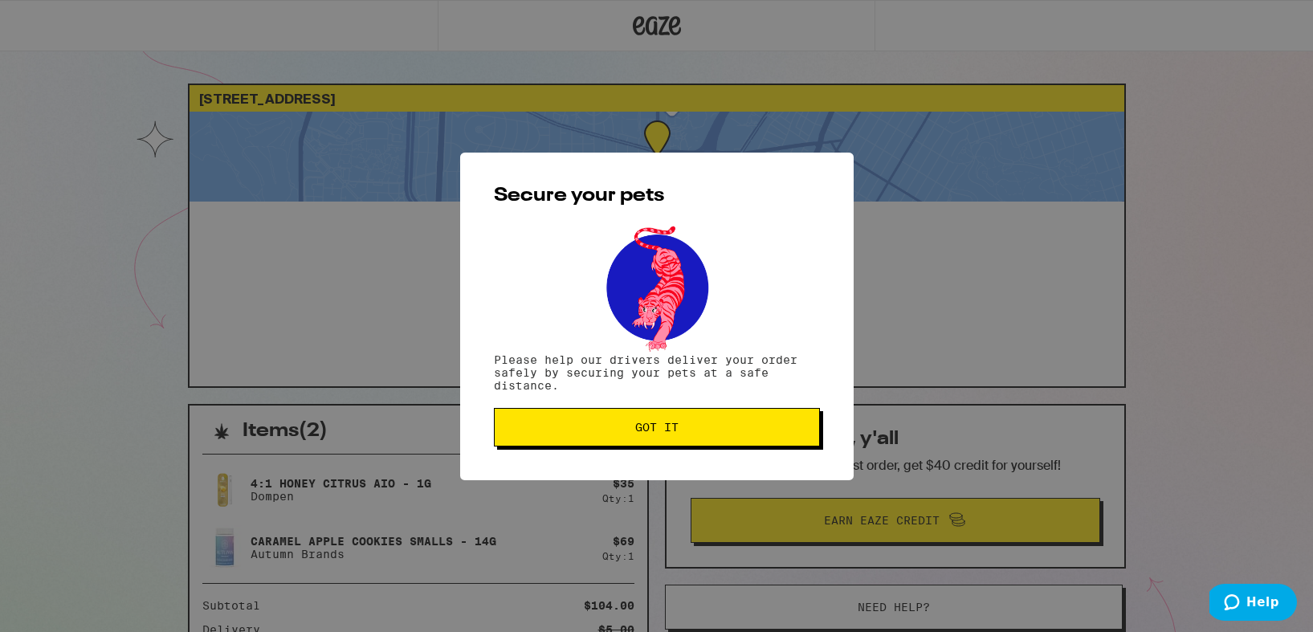
click at [670, 433] on span "Got it" at bounding box center [656, 427] width 43 height 11
